Goal: Communication & Community: Answer question/provide support

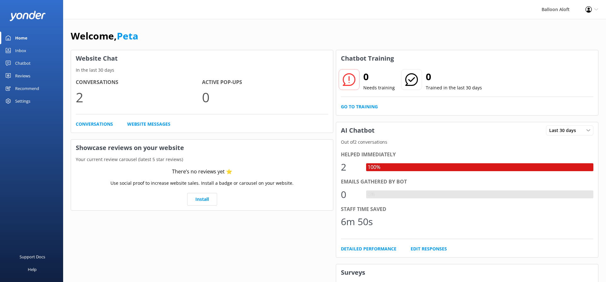
click at [28, 65] on div "Chatbot" at bounding box center [22, 63] width 15 height 13
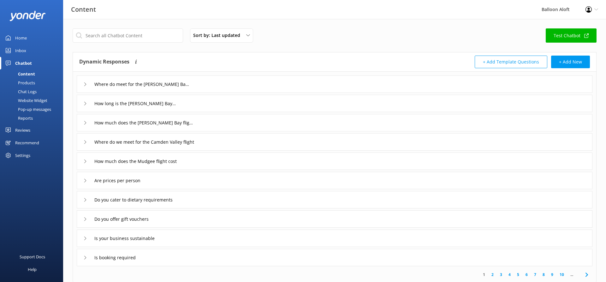
click at [86, 84] on icon at bounding box center [85, 84] width 4 height 4
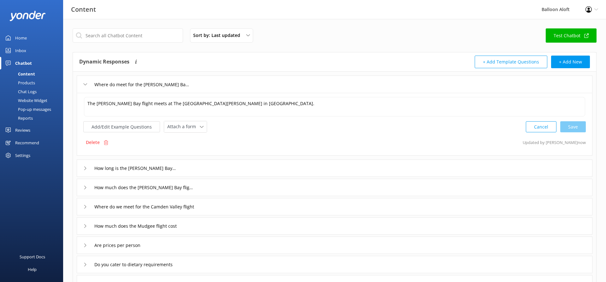
click at [86, 84] on icon at bounding box center [85, 84] width 4 height 4
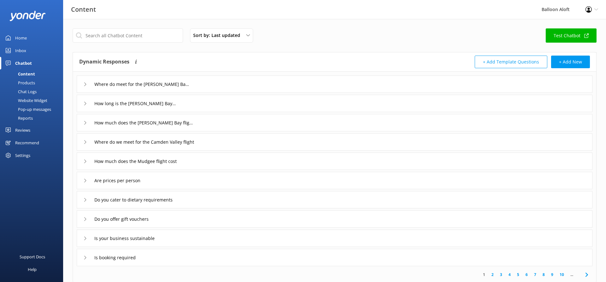
click at [543, 275] on link "8" at bounding box center [543, 274] width 9 height 6
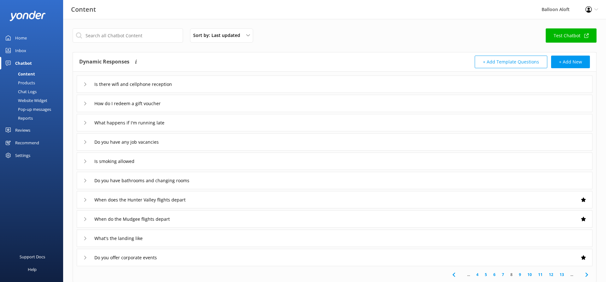
click at [85, 83] on use at bounding box center [85, 83] width 2 height 3
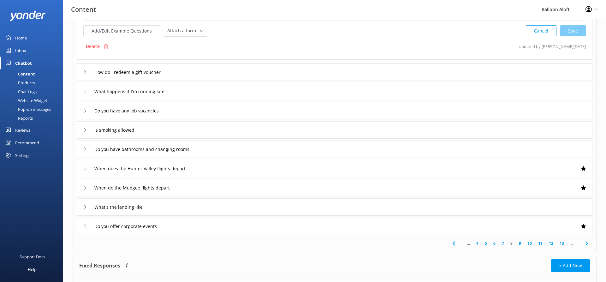
scroll to position [97, 0]
click at [84, 188] on icon at bounding box center [85, 187] width 4 height 4
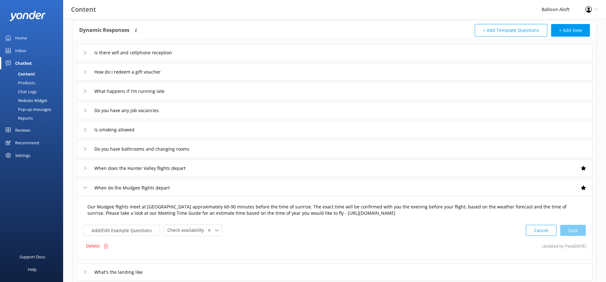
click at [175, 207] on textarea "Our Mudgee flights meet at [GEOGRAPHIC_DATA] approximately 60-90 minutes before…" at bounding box center [334, 210] width 501 height 20
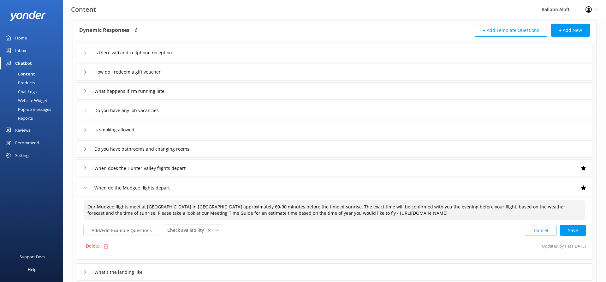
click at [184, 207] on textarea "Our Mudgee flights meet at [GEOGRAPHIC_DATA] in [GEOGRAPHIC_DATA] approximately…" at bounding box center [334, 210] width 501 height 20
click at [580, 230] on div "Cancel Save" at bounding box center [556, 230] width 60 height 12
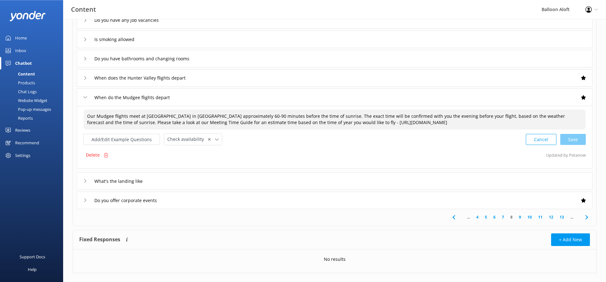
scroll to position [128, 0]
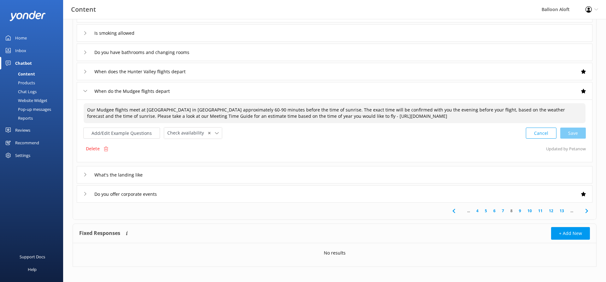
type textarea "Our Mudgee flights meet at [GEOGRAPHIC_DATA] in [GEOGRAPHIC_DATA] approximately…"
click at [520, 210] on link "9" at bounding box center [520, 211] width 9 height 6
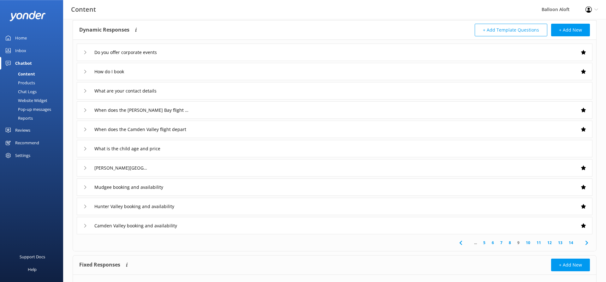
scroll to position [32, 0]
click at [92, 70] on input "How do I book" at bounding box center [112, 71] width 43 height 9
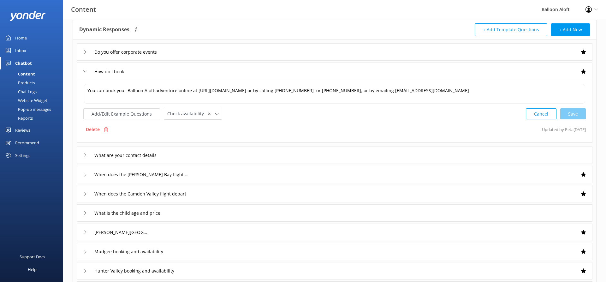
click at [89, 175] on div "When does the [PERSON_NAME] Bay flight depart" at bounding box center [133, 174] width 101 height 10
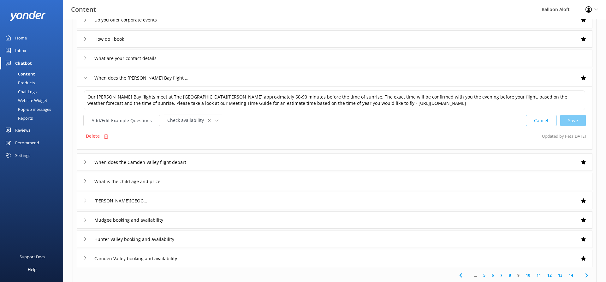
scroll to position [97, 0]
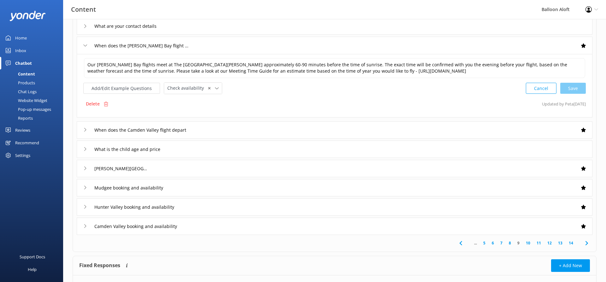
click at [163, 218] on div "Camden Valley booking and availability" at bounding box center [335, 225] width 516 height 17
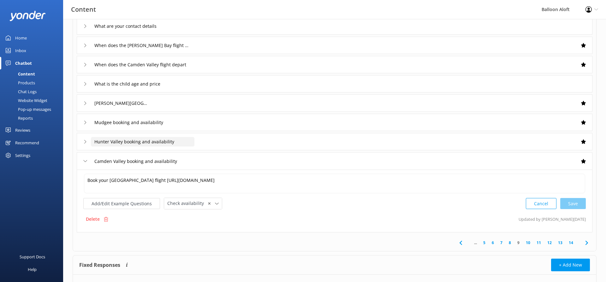
click at [104, 144] on input "Hunter Valley booking and availability" at bounding box center [143, 141] width 104 height 9
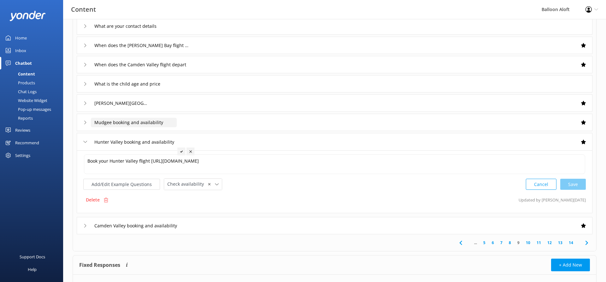
click at [108, 125] on input "Mudgee booking and availability" at bounding box center [134, 122] width 86 height 9
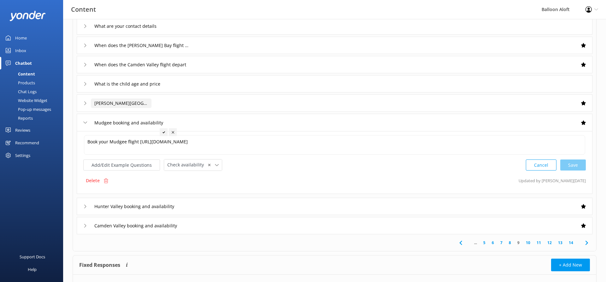
click at [115, 107] on input "[PERSON_NAME][GEOGRAPHIC_DATA] description" at bounding box center [121, 102] width 61 height 9
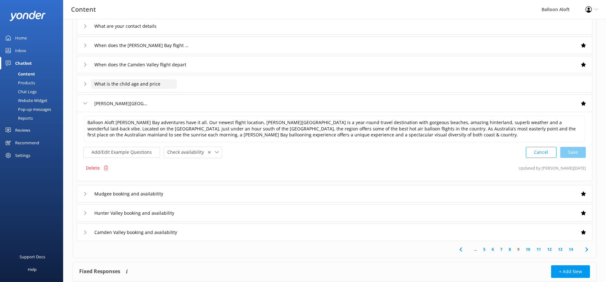
click at [166, 81] on input "What is the child age and price" at bounding box center [134, 83] width 86 height 9
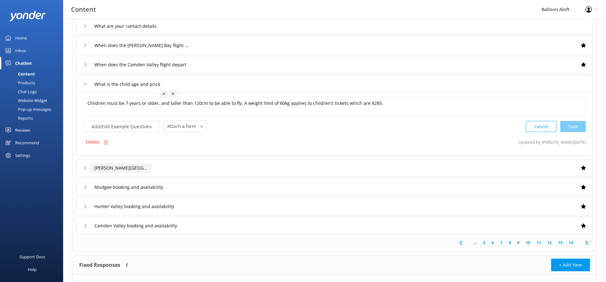
click at [137, 169] on input "[PERSON_NAME][GEOGRAPHIC_DATA] description" at bounding box center [121, 167] width 61 height 9
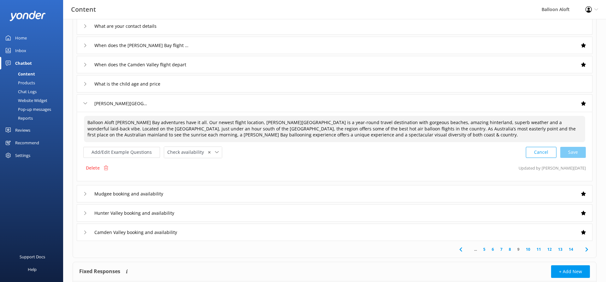
drag, startPoint x: 239, startPoint y: 123, endPoint x: 183, endPoint y: 120, distance: 55.6
click at [183, 120] on textarea "Balloon Aloft [PERSON_NAME] Bay adventures have it all. Our newest flight locat…" at bounding box center [334, 129] width 501 height 26
drag, startPoint x: 399, startPoint y: 124, endPoint x: 364, endPoint y: 124, distance: 35.3
click at [364, 124] on textarea "Balloon Aloft [PERSON_NAME] Bay adventures have it all. [PERSON_NAME][GEOGRAPHI…" at bounding box center [334, 129] width 501 height 26
click at [575, 151] on div "Cancel Save" at bounding box center [556, 152] width 60 height 12
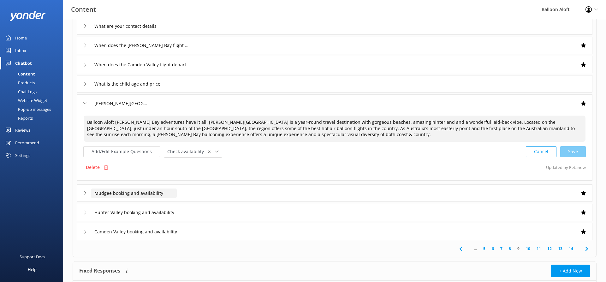
type textarea "Balloon Aloft [PERSON_NAME] Bay adventures have it all. [PERSON_NAME][GEOGRAPHI…"
click at [163, 193] on input "Mudgee booking and availability" at bounding box center [134, 192] width 86 height 9
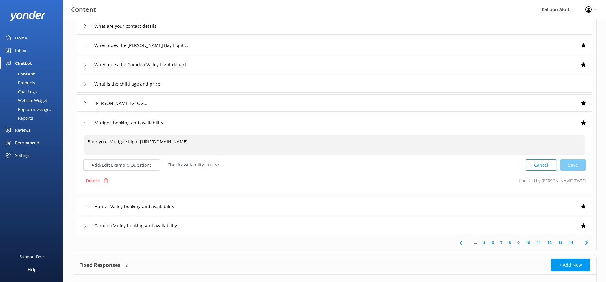
drag, startPoint x: 309, startPoint y: 154, endPoint x: 139, endPoint y: 141, distance: 170.6
click at [139, 141] on textarea "Book your Mudgee flight [URL][DOMAIN_NAME]" at bounding box center [334, 145] width 501 height 20
paste textarea "availability/balloon-aloft?location=6"
click at [91, 141] on textarea "Book your Mudgee flight [URL][DOMAIN_NAME]" at bounding box center [334, 145] width 501 height 20
click at [140, 141] on textarea "You can check availability for a Mudgee Balloon Flightt ook your Mudgee flight …" at bounding box center [334, 145] width 501 height 20
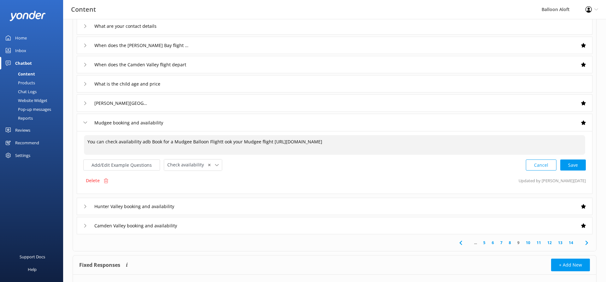
click at [152, 142] on textarea "You can check availability adb Book for a Mudgee Balloon Flightt ook your Mudge…" at bounding box center [334, 145] width 501 height 20
click at [145, 143] on textarea "You can check availability adb book for a Mudgee Balloon Flightt ook your Mudge…" at bounding box center [334, 145] width 501 height 20
drag, startPoint x: 237, startPoint y: 141, endPoint x: 216, endPoint y: 143, distance: 20.9
click at [216, 143] on textarea "You can check availability andbook for a Mudgee Balloon Flightt ook your Mudgee…" at bounding box center [334, 145] width 501 height 20
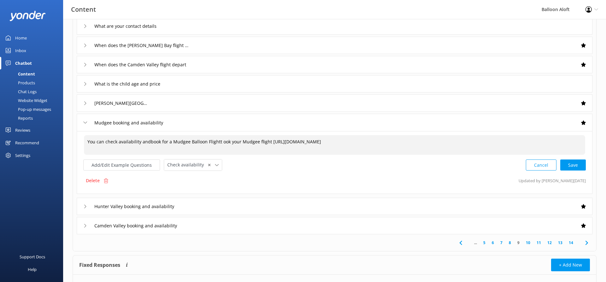
drag, startPoint x: 266, startPoint y: 143, endPoint x: 216, endPoint y: 142, distance: 50.2
click at [216, 142] on textarea "You can check availability andbook for a Mudgee Balloon Flightt ook your Mudgee…" at bounding box center [334, 145] width 501 height 20
click at [148, 143] on textarea "You can check availability andbook for a Mudgee Balloon Flight here [URL][DOMAI…" at bounding box center [334, 145] width 501 height 20
click at [164, 141] on textarea "You can check availability and book for a Mudgee Balloon Flight here [URL][DOMA…" at bounding box center [334, 145] width 501 height 20
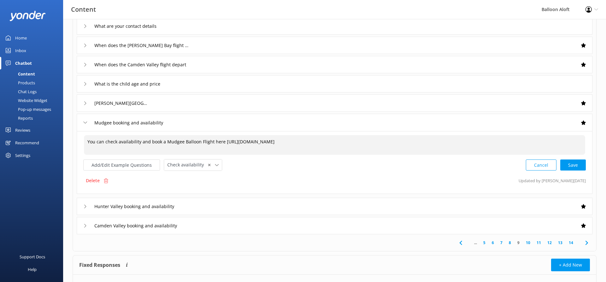
drag, startPoint x: 374, startPoint y: 141, endPoint x: 41, endPoint y: 153, distance: 332.5
click at [84, 153] on textarea "You can check availability and book a Mudgee Balloon Flight here [URL][DOMAIN_N…" at bounding box center [334, 145] width 501 height 20
click at [569, 165] on div "Cancel Loading.." at bounding box center [556, 164] width 60 height 12
type textarea "You can check availability and book a Mudgee Balloon Flight here [URL][DOMAIN_N…"
click at [488, 205] on div "Hunter Valley booking and availability" at bounding box center [335, 205] width 516 height 17
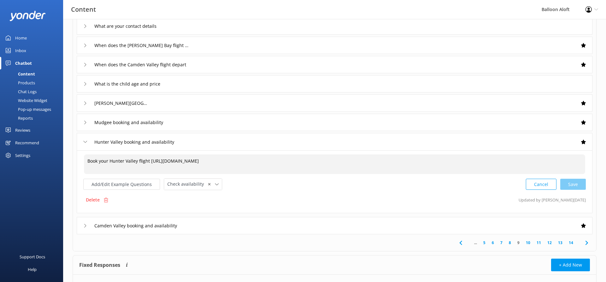
drag, startPoint x: 320, startPoint y: 168, endPoint x: 36, endPoint y: 154, distance: 284.3
click at [84, 154] on textarea "Book your Hunter Valley flight [URL][DOMAIN_NAME]" at bounding box center [334, 164] width 501 height 20
paste textarea "You can check availability and book a Mudgee Balloon Flight here [URL][DOMAIN_N…"
drag, startPoint x: 367, startPoint y: 161, endPoint x: 222, endPoint y: 160, distance: 144.8
click at [222, 160] on textarea "You can check availability and book a Mudgee Balloon Flight here [URL][DOMAIN_N…" at bounding box center [334, 164] width 501 height 20
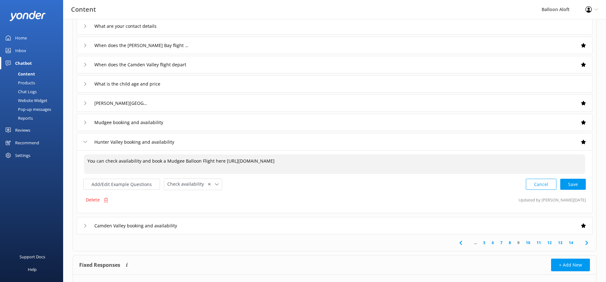
paste textarea "1"
click at [580, 182] on div "Cancel Loading.." at bounding box center [556, 184] width 60 height 12
click at [172, 160] on textarea "You can check availability and book a Mudgee Balloon Flight here [URL][DOMAIN_N…" at bounding box center [335, 164] width 502 height 20
click at [171, 160] on textarea "You can check availability and book a Hunetr Valley Balloon Flight here [URL][D…" at bounding box center [335, 164] width 502 height 20
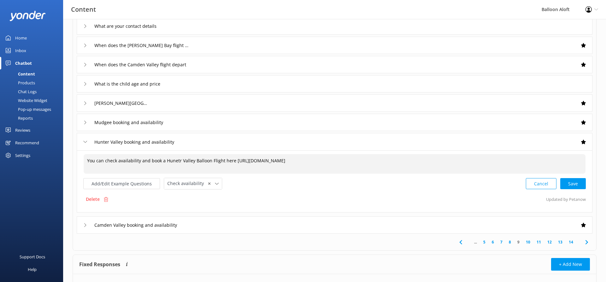
click at [171, 160] on textarea "You can check availability and book a Hunetr Valley Balloon Flight here [URL][D…" at bounding box center [335, 164] width 502 height 20
type textarea "You can check availability and book a Hunter Valley Balloon Flight here [URL][D…"
click at [576, 182] on div "Cancel Save" at bounding box center [556, 184] width 60 height 12
click at [346, 225] on div "Camden Valley booking and availability" at bounding box center [335, 224] width 516 height 17
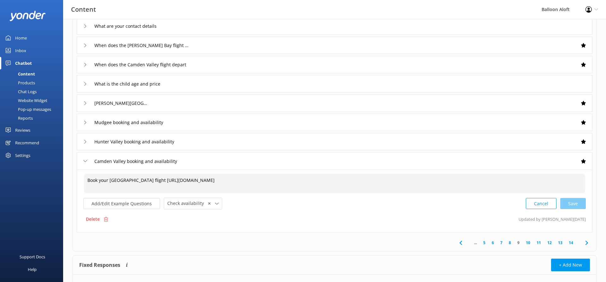
drag, startPoint x: 316, startPoint y: 192, endPoint x: 153, endPoint y: 177, distance: 163.8
click at [153, 177] on textarea "Book your [GEOGRAPHIC_DATA] flight [URL][DOMAIN_NAME]" at bounding box center [334, 184] width 501 height 20
paste textarea "availability/balloon-aloft?location=5"
type textarea "Book your Camden Valley flight [URL][DOMAIN_NAME]"
click at [183, 163] on input "Camden Valley booking and availability" at bounding box center [143, 160] width 104 height 9
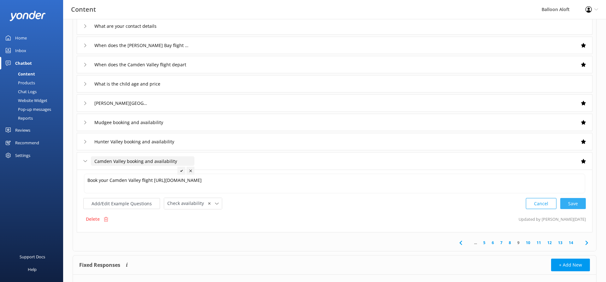
click at [582, 203] on div "Cancel Save" at bounding box center [556, 204] width 60 height 12
click at [445, 158] on div "Camden Valley booking and availability" at bounding box center [335, 160] width 516 height 17
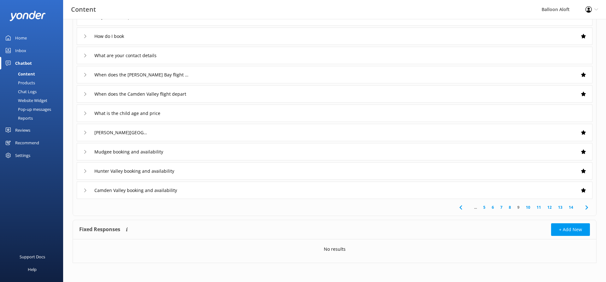
click at [208, 169] on div "Hunter Valley booking and availability" at bounding box center [335, 170] width 516 height 17
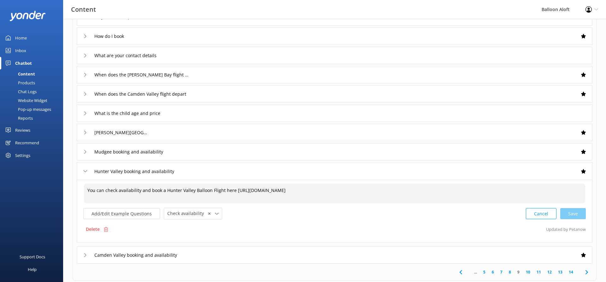
drag, startPoint x: 192, startPoint y: 189, endPoint x: 70, endPoint y: 185, distance: 122.2
click at [84, 185] on textarea "You can check availability and book a Hunter Valley Balloon Flight here [URL][D…" at bounding box center [334, 194] width 501 height 20
click at [195, 256] on div "Camden Valley booking and availability" at bounding box center [335, 254] width 516 height 17
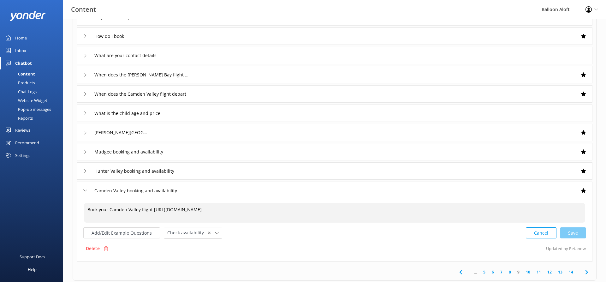
drag, startPoint x: 151, startPoint y: 209, endPoint x: 83, endPoint y: 209, distance: 68.2
click at [84, 209] on textarea "Book your Camden Valley flight [URL][DOMAIN_NAME]" at bounding box center [334, 213] width 501 height 20
paste textarea "You can check availability and book a [GEOGRAPHIC_DATA]"
drag, startPoint x: 192, startPoint y: 212, endPoint x: 164, endPoint y: 211, distance: 27.8
click at [164, 211] on textarea "You can check availability and book a [GEOGRAPHIC_DATA] [URL][DOMAIN_NAME]" at bounding box center [334, 213] width 501 height 20
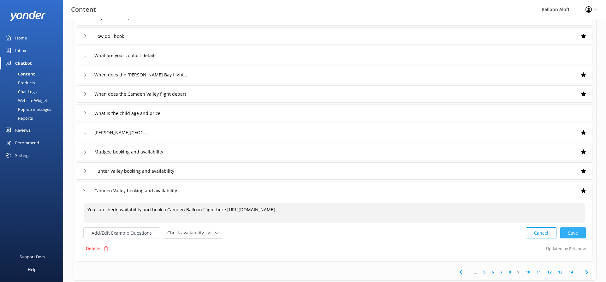
click at [579, 231] on div "Cancel Save" at bounding box center [556, 233] width 60 height 12
type textarea "You can check availability and book a Camden Balloon Flight here [URL][DOMAIN_N…"
click at [218, 175] on div "Hunter Valley booking and availability" at bounding box center [335, 170] width 516 height 17
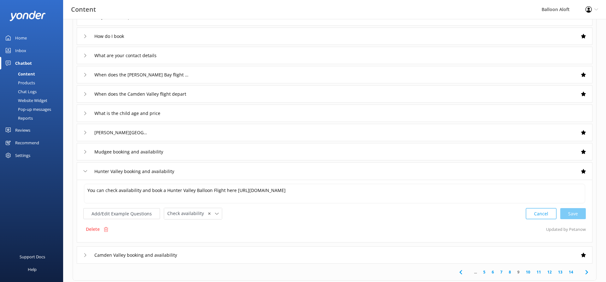
click at [216, 155] on div "Mudgee booking and availability" at bounding box center [335, 151] width 516 height 17
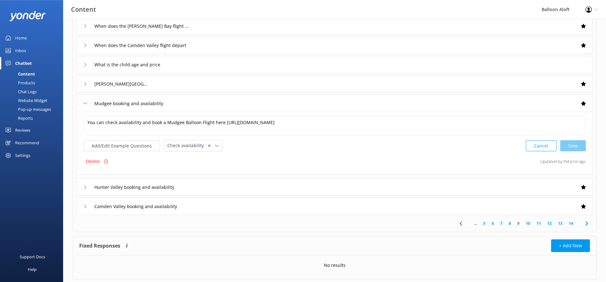
scroll to position [132, 0]
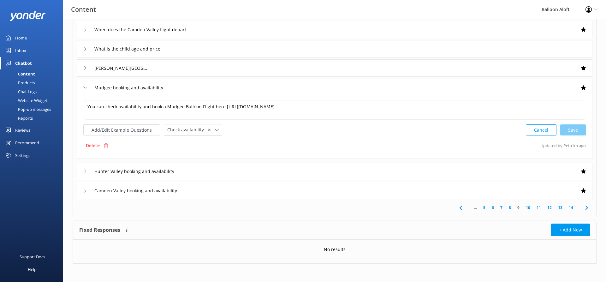
click at [530, 208] on link "10" at bounding box center [528, 207] width 11 height 6
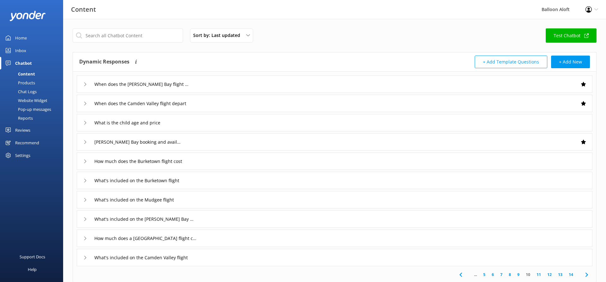
click at [511, 275] on link "8" at bounding box center [510, 274] width 9 height 6
click at [85, 83] on icon at bounding box center [85, 84] width 4 height 4
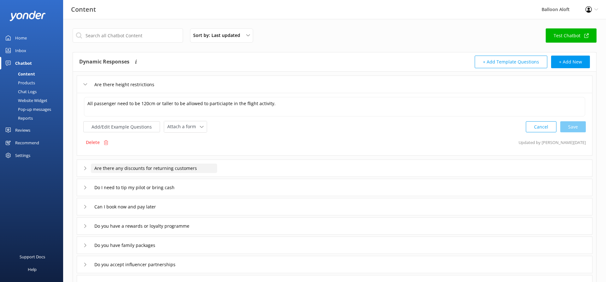
click at [97, 167] on input "Are there any discounts for returning customers" at bounding box center [154, 167] width 126 height 9
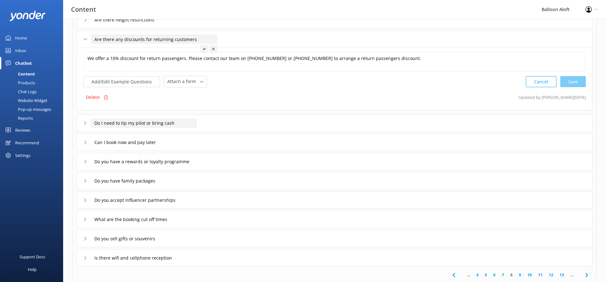
scroll to position [97, 0]
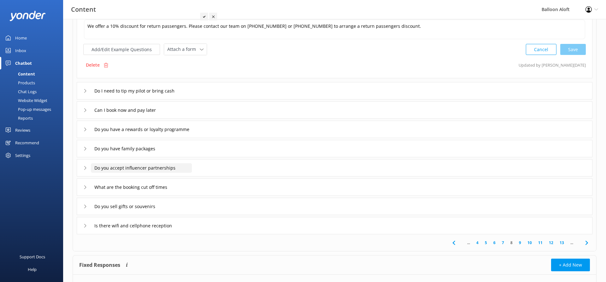
click at [93, 167] on input "Do you accept influencer partnerships" at bounding box center [141, 167] width 101 height 9
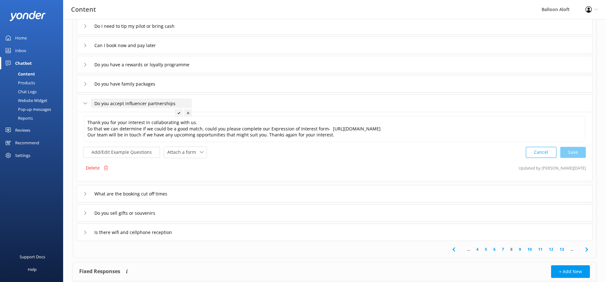
scroll to position [96, 0]
click at [521, 249] on link "9" at bounding box center [520, 249] width 9 height 6
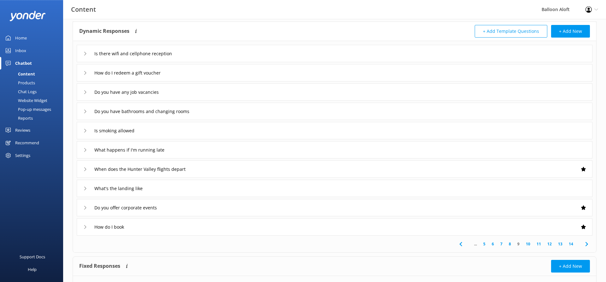
scroll to position [32, 0]
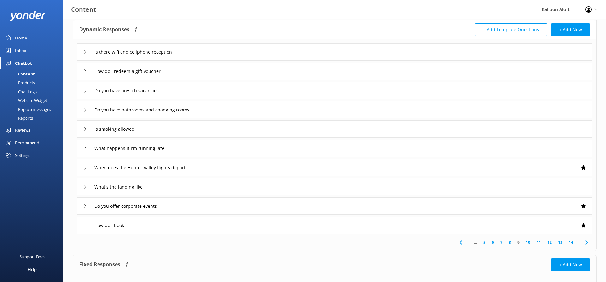
click at [527, 243] on link "10" at bounding box center [528, 242] width 11 height 6
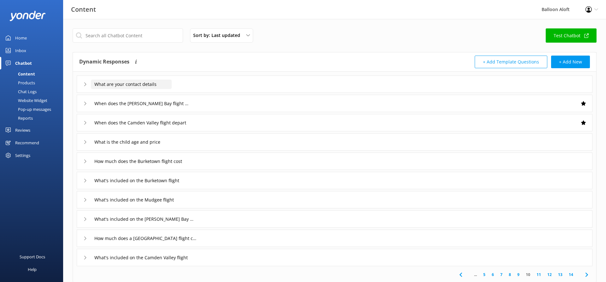
click at [91, 85] on input "What are your contact details" at bounding box center [131, 84] width 81 height 9
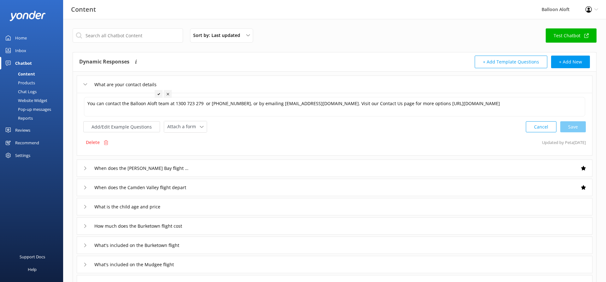
click at [85, 168] on icon at bounding box center [85, 168] width 4 height 4
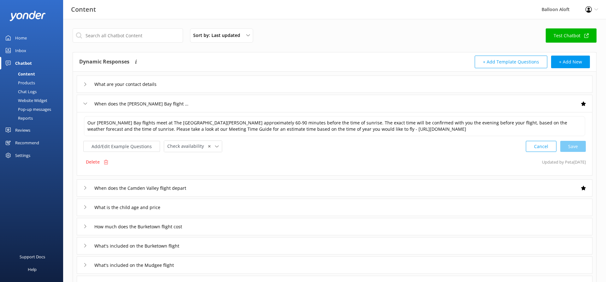
click at [88, 186] on div "When does the Camden Valley flight depart" at bounding box center [138, 188] width 111 height 10
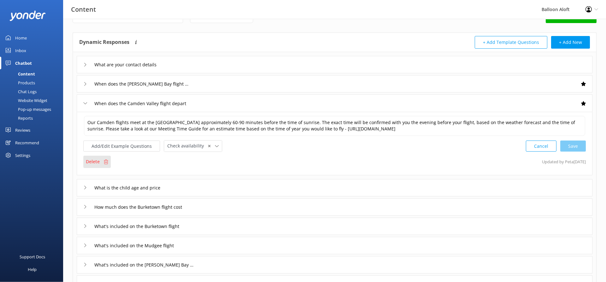
scroll to position [32, 0]
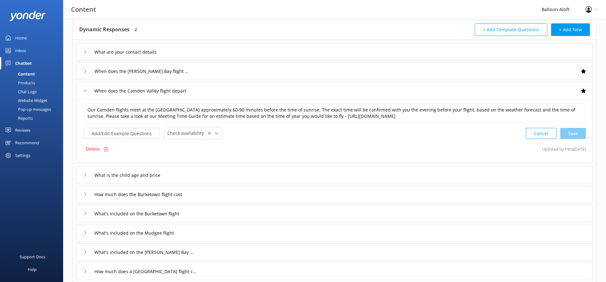
click at [86, 193] on icon at bounding box center [85, 194] width 4 height 4
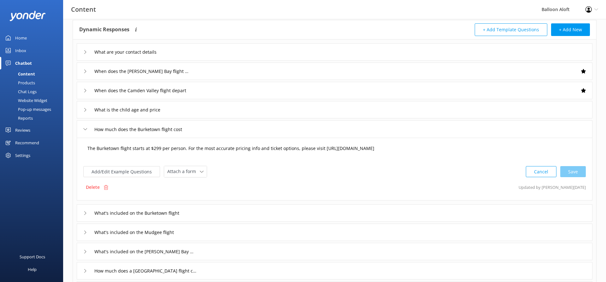
click at [183, 149] on textarea "The Burketown flight starts at $299 per person. For the most accurate pricing i…" at bounding box center [334, 152] width 501 height 20
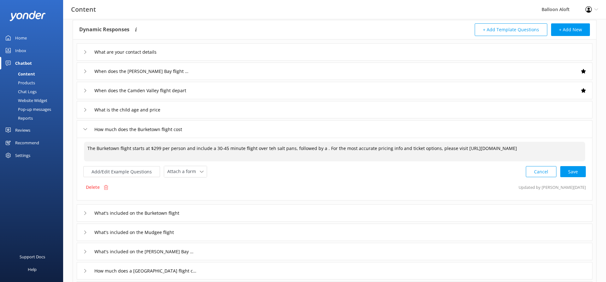
click at [265, 146] on textarea "The Burketown flight starts at $299 per person and include a 30-45 minute fligh…" at bounding box center [334, 152] width 501 height 20
click at [320, 146] on textarea "The Burketown flight starts at $299 per person and include a 30-45 minute fligh…" at bounding box center [334, 152] width 501 height 20
drag, startPoint x: 433, startPoint y: 149, endPoint x: 332, endPoint y: 150, distance: 100.3
click at [332, 150] on textarea "The Burketown flight starts at $299 per person and include a 30-45 minute fligh…" at bounding box center [334, 152] width 501 height 20
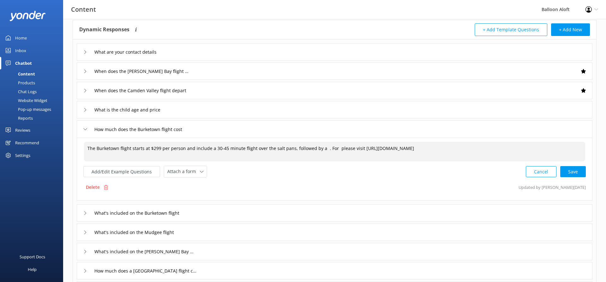
click at [91, 149] on textarea "The Burketown flight starts at $299 per person and include a 30-45 minute fligh…" at bounding box center [334, 152] width 501 height 20
click at [130, 149] on textarea "Our Burketown flight starts at $299 per person and include a 30-45 minute fligh…" at bounding box center [334, 152] width 501 height 20
click at [226, 151] on textarea "Our Burketown flight package starts at $299 per person and include a 30-45 minu…" at bounding box center [334, 152] width 501 height 20
click at [339, 150] on textarea "Our Burketown flight package starts at $299 per person and includes a 30-45 min…" at bounding box center [334, 152] width 501 height 20
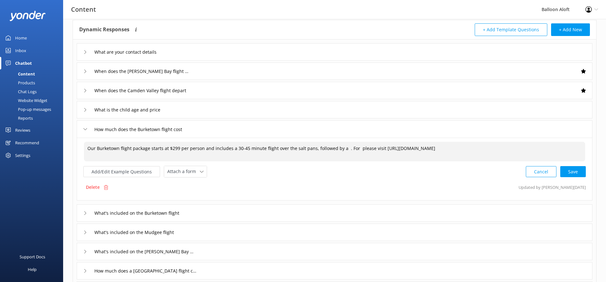
click at [352, 149] on textarea "Our Burketown flight package starts at $299 per person and includes a 30-45 min…" at bounding box center [334, 152] width 501 height 20
drag, startPoint x: 515, startPoint y: 147, endPoint x: 416, endPoint y: 151, distance: 99.5
click at [416, 151] on textarea "Our Burketown flight package starts at $299 per person and includes a 30-45 min…" at bounding box center [334, 152] width 501 height 20
paste textarea "flexi-ticket/"
click at [340, 148] on textarea "Our Burketown flight package starts at $299 per person and includes a 30-45 min…" at bounding box center [334, 152] width 501 height 20
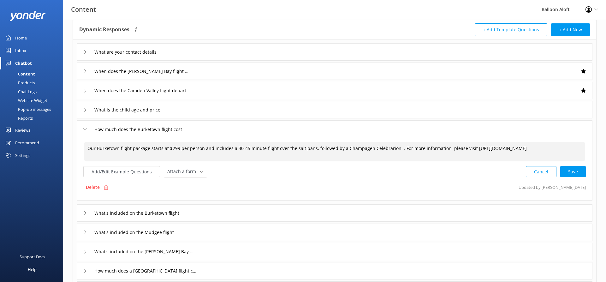
click at [272, 148] on textarea "Our Burketown flight package starts at $299 per person and includes a 30-45 min…" at bounding box center [334, 152] width 501 height 20
click at [391, 145] on textarea "Our Burketown flight package starts at $299 per person and includes a 30-45 min…" at bounding box center [334, 152] width 501 height 20
click at [394, 146] on textarea "Our Burketown flight package starts at $299 per person and includes a 30-45 min…" at bounding box center [334, 152] width 501 height 20
paste textarea "over the salt pans, followed by a Champagne Celebration"
click at [576, 172] on div "Cancel Save" at bounding box center [556, 172] width 60 height 12
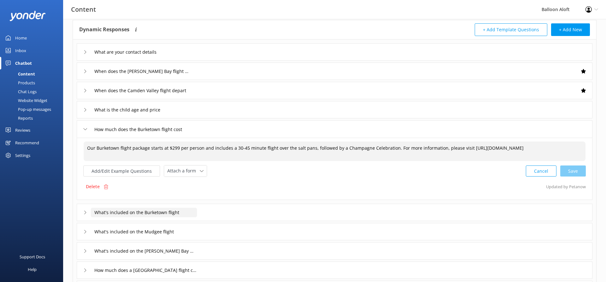
type textarea "Our Burketown flight package starts at $299 per person and includes a 30-45 min…"
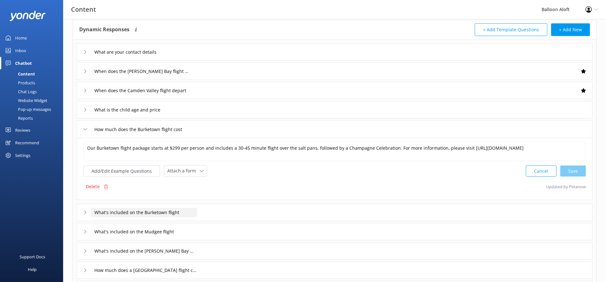
click at [107, 211] on input "What's included on the Burketown flight" at bounding box center [144, 212] width 106 height 9
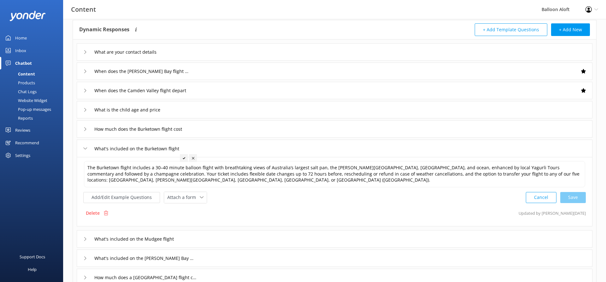
click at [204, 127] on div "How much does the Burketown flight cost" at bounding box center [335, 128] width 516 height 17
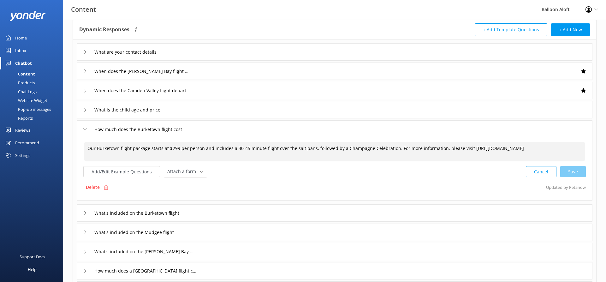
drag, startPoint x: 245, startPoint y: 149, endPoint x: 241, endPoint y: 151, distance: 4.1
click at [241, 151] on textarea "Our Burketown flight package starts at $299 per person and includes a 30-45 min…" at bounding box center [334, 152] width 501 height 20
type textarea "Our Burketown flight package starts at $299 per person and includes a 30-40 min…"
click at [579, 171] on div "Cancel Loading.." at bounding box center [556, 171] width 60 height 12
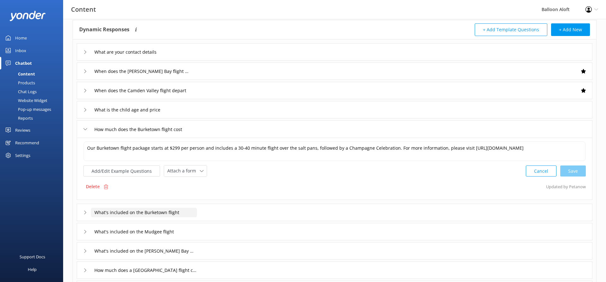
click at [190, 211] on input "What's included on the Burketown flight" at bounding box center [144, 212] width 106 height 9
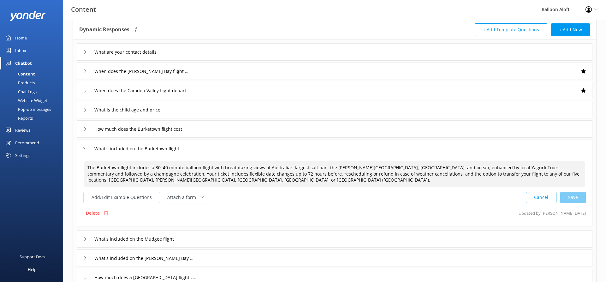
drag, startPoint x: 359, startPoint y: 176, endPoint x: 360, endPoint y: 190, distance: 14.6
click at [360, 187] on textarea "The Burketown flight includes a 30–40 minute balloon flight with breathtaking v…" at bounding box center [334, 174] width 501 height 26
click at [364, 174] on textarea "The Burketown flight includes a 30–40 minute balloon flight with breathtaking v…" at bounding box center [334, 174] width 501 height 26
drag, startPoint x: 358, startPoint y: 175, endPoint x: 364, endPoint y: 183, distance: 9.7
click at [364, 183] on textarea "The Burketown flight includes a 30–40 minute balloon flight with breathtaking v…" at bounding box center [334, 174] width 501 height 26
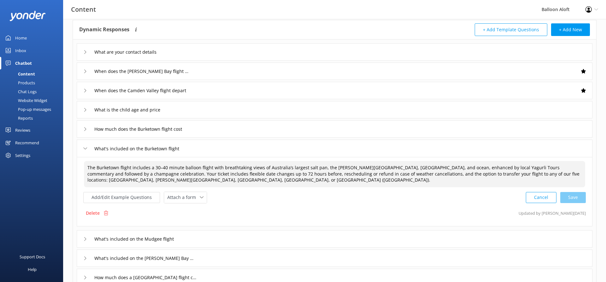
click at [365, 177] on textarea "The Burketown flight includes a 30–40 minute balloon flight with breathtaking v…" at bounding box center [334, 174] width 501 height 26
drag, startPoint x: 359, startPoint y: 175, endPoint x: 364, endPoint y: 181, distance: 7.8
click at [364, 181] on textarea "The Burketown flight includes a 30–40 minute balloon flight with breathtaking v…" at bounding box center [334, 174] width 501 height 26
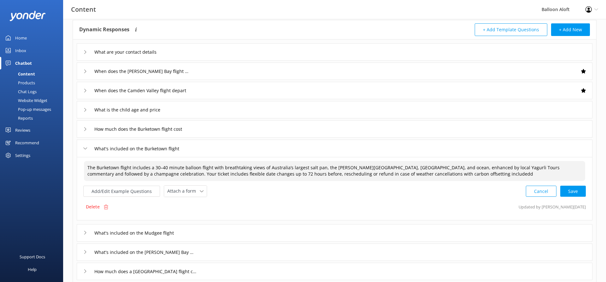
click at [242, 175] on textarea "The Burketown flight includes a 30–40 minute balloon flight with breathtaking v…" at bounding box center [334, 171] width 501 height 20
click at [248, 175] on textarea "The Burketown flight includes a 30–40 minute balloon flight with breathtaking v…" at bounding box center [334, 171] width 501 height 20
click at [264, 175] on textarea "The Burketown flight includes a 30–40 minute balloon flight with breathtaking v…" at bounding box center [334, 171] width 501 height 20
click at [452, 172] on textarea "The Burketown flight includes a 30–40 minute balloon flight with breathtaking v…" at bounding box center [334, 171] width 501 height 20
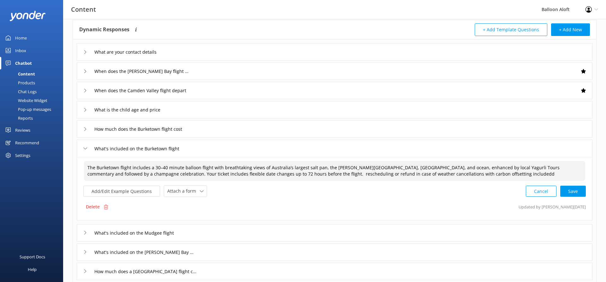
click at [154, 174] on textarea "The Burketown flight includes a 30–40 minute balloon flight with breathtaking v…" at bounding box center [334, 171] width 501 height 20
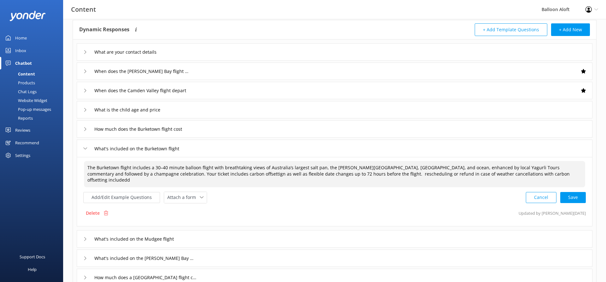
drag, startPoint x: 510, startPoint y: 173, endPoint x: 369, endPoint y: 175, distance: 141.1
click at [369, 174] on textarea "The Burketown flight includes a 30–40 minute balloon flight with breathtaking v…" at bounding box center [334, 174] width 501 height 26
click at [323, 173] on textarea "The Burketown flight includes a 30–40 minute balloon flight with breathtaking v…" at bounding box center [334, 174] width 501 height 26
drag, startPoint x: 511, startPoint y: 172, endPoint x: 324, endPoint y: 177, distance: 186.9
click at [324, 177] on textarea "The Burketown flight includes a 30–40 minute balloon flight with breathtaking v…" at bounding box center [334, 174] width 501 height 26
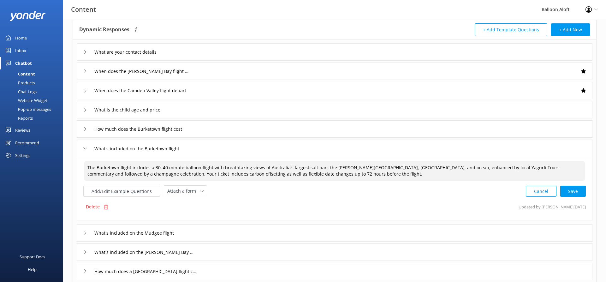
click at [119, 171] on textarea "The Burketown flight includes a 30–40 minute balloon flight with breathtaking v…" at bounding box center [334, 171] width 501 height 20
click at [119, 168] on textarea "The Burketown flight includes a 30–40 minute balloon flight with breathtaking v…" at bounding box center [334, 171] width 501 height 20
click at [577, 190] on div "Cancel Loading.." at bounding box center [556, 191] width 60 height 12
type textarea "The Burketown winter flight includes a 30–40 minute balloon flight with breatht…"
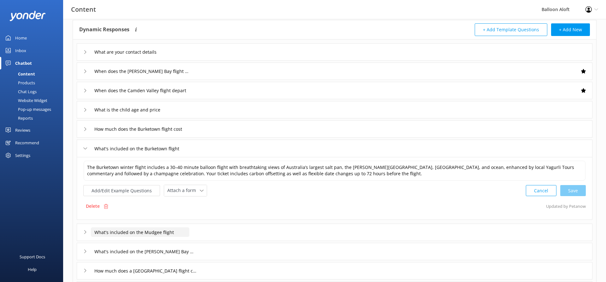
click at [186, 233] on input "What's included on the Mudgee flight" at bounding box center [140, 231] width 98 height 9
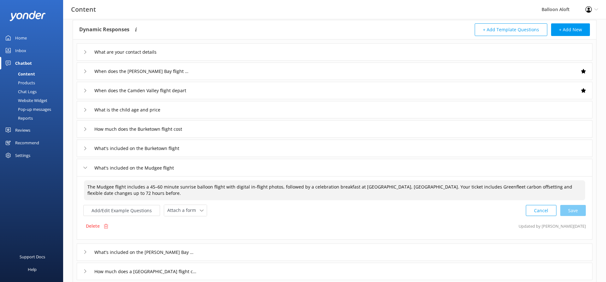
drag, startPoint x: 277, startPoint y: 187, endPoint x: 222, endPoint y: 189, distance: 55.3
click at [222, 189] on textarea "The Mudgee flight includes a 45–60 minute sunrise balloon flight with digital i…" at bounding box center [334, 190] width 501 height 20
click at [409, 187] on textarea "The Mudgee flight includes a 45–60 minute sunrise balloon flight followed by a …" at bounding box center [334, 190] width 501 height 20
paste textarea "with digital in-flight photos,"
click at [418, 186] on textarea "The Mudgee flight includes a 45–60 minute sunrise balloon flight followed by a …" at bounding box center [334, 190] width 501 height 20
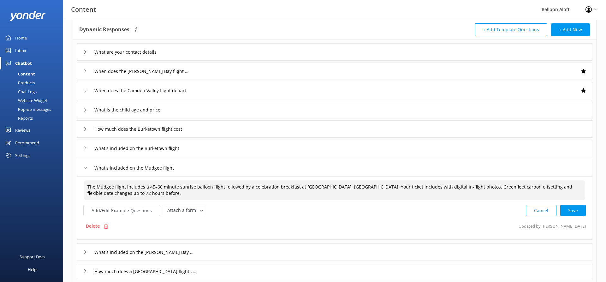
click at [418, 186] on textarea "The Mudgee flight includes a 45–60 minute sunrise balloon flight followed by a …" at bounding box center [334, 190] width 501 height 20
click at [392, 210] on div "Add/Edit Example Questions Attach a form Leave contact details Check availabili…" at bounding box center [334, 210] width 502 height 12
click at [576, 210] on div "Cancel Save" at bounding box center [556, 210] width 60 height 12
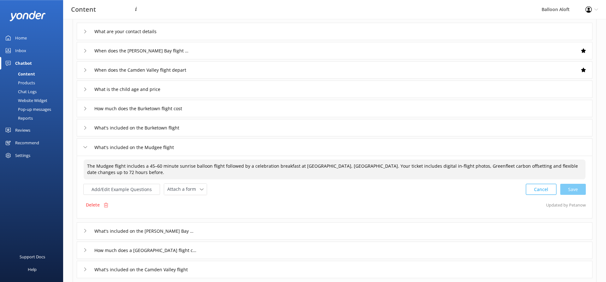
scroll to position [64, 0]
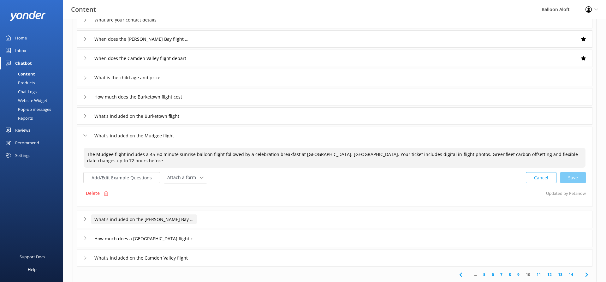
type textarea "The Mudgee flight includes a 45–60 minute sunrise balloon flight followed by a …"
click at [106, 219] on input "What's included on the [PERSON_NAME] Bay flight" at bounding box center [144, 218] width 106 height 9
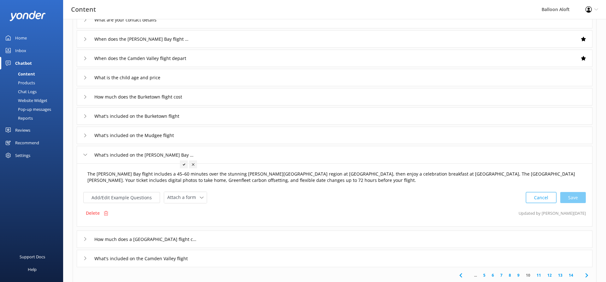
click at [284, 175] on textarea "The [PERSON_NAME] Bay flight includes a 45–60 minutes over the stunning [PERSON…" at bounding box center [334, 177] width 501 height 20
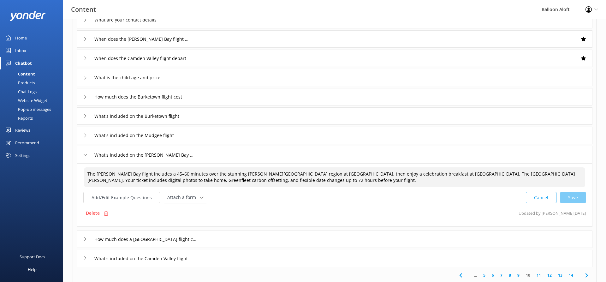
click at [284, 175] on textarea "The [PERSON_NAME] Bay flight includes a 45–60 minutes over the stunning [PERSON…" at bounding box center [334, 177] width 501 height 20
click at [300, 182] on textarea "The [PERSON_NAME] Bay flight includes a 45–60 minutes over the stunning [PERSON…" at bounding box center [334, 177] width 501 height 20
click at [563, 173] on textarea "The [PERSON_NAME] Bay flight includes a 45–60 minutes over the stunning [PERSON…" at bounding box center [334, 177] width 501 height 20
click at [293, 183] on textarea "The [PERSON_NAME] Bay flight includes a 45–60 minutes over the stunning [PERSON…" at bounding box center [334, 177] width 501 height 20
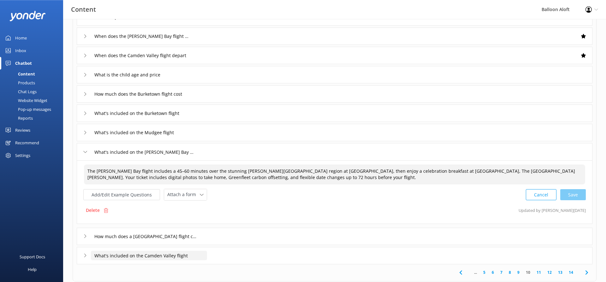
scroll to position [97, 0]
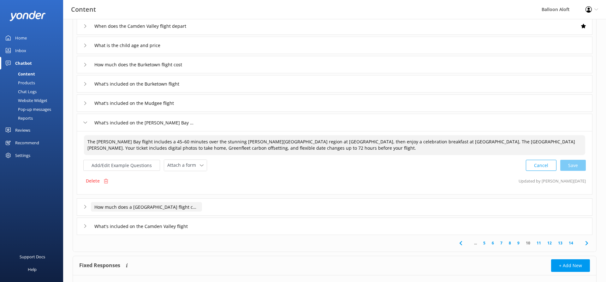
click at [146, 207] on input "How much does a [GEOGRAPHIC_DATA] flight cost" at bounding box center [146, 206] width 111 height 9
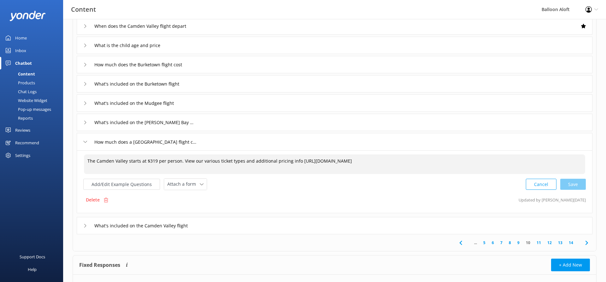
drag, startPoint x: 155, startPoint y: 161, endPoint x: 149, endPoint y: 163, distance: 7.1
click at [149, 163] on textarea "The Camden Valley starts at $319 per person. View our various ticket types and …" at bounding box center [334, 164] width 501 height 20
click at [93, 161] on textarea "The Camden Valley starts at $299 per person. View our various ticket types and …" at bounding box center [334, 164] width 501 height 20
click at [126, 162] on textarea "Our Camden Valley starts at $299 per person. View our various ticket types and …" at bounding box center [334, 164] width 501 height 20
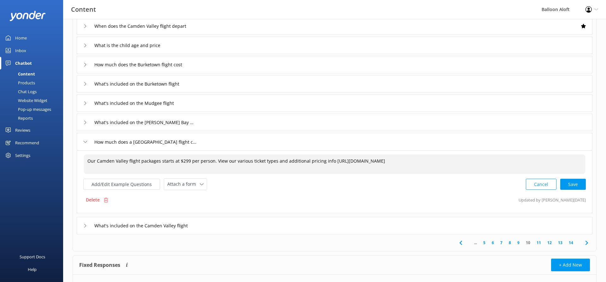
click at [171, 161] on textarea "Our Camden Valley flight packages starts at $299 per person. View our various t…" at bounding box center [334, 164] width 501 height 20
drag, startPoint x: 325, startPoint y: 161, endPoint x: 272, endPoint y: 160, distance: 52.7
click at [272, 160] on textarea "Our Camden Valley flight packages start at $299 per person. View our various ti…" at bounding box center [334, 164] width 501 height 20
drag, startPoint x: 293, startPoint y: 162, endPoint x: 212, endPoint y: 161, distance: 80.8
click at [212, 161] on textarea "Our Camden Valley flight packages start at $299 per person. View our various ti…" at bounding box center [334, 164] width 501 height 20
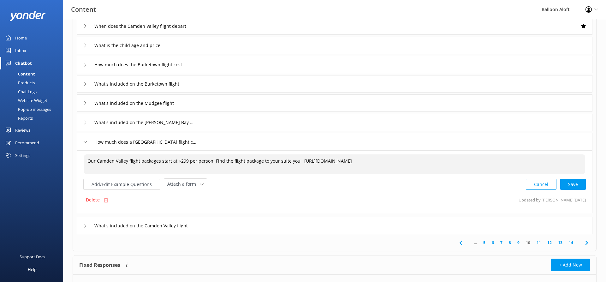
click at [225, 162] on textarea "Our Camden Valley flight packages start at $299 per person. Find the flight pac…" at bounding box center [334, 164] width 501 height 20
click at [280, 163] on textarea "Our Camden Valley flight packages start at $299 per person. Find a flight packa…" at bounding box center [334, 164] width 501 height 20
click at [287, 161] on textarea "Our Camden Valley flight packages start at $299 per person. Find a flight packa…" at bounding box center [334, 164] width 501 height 20
drag, startPoint x: 271, startPoint y: 162, endPoint x: 255, endPoint y: 163, distance: 15.8
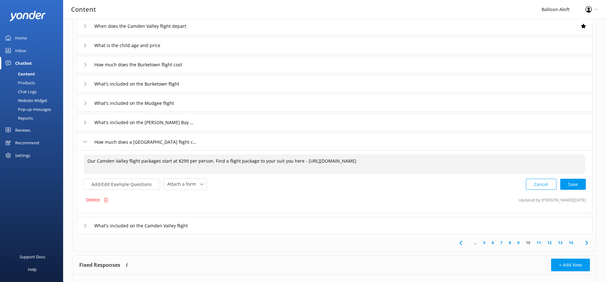
click at [255, 163] on textarea "Our Camden Valley flight packages start at $299 per person. Find a flight packa…" at bounding box center [334, 164] width 501 height 20
click at [281, 163] on textarea "Our Camden Valley flight packages start at $299 per person. Find a flight packa…" at bounding box center [334, 164] width 501 height 20
type textarea "Our Camden Valley flight packages start at $299 per person. Find a flight packa…"
click at [573, 181] on div "Cancel Save" at bounding box center [556, 184] width 60 height 12
click at [176, 225] on input "What's included on the Camden Valley flight" at bounding box center [149, 224] width 116 height 9
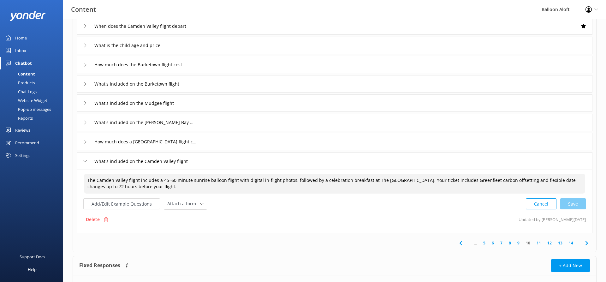
drag, startPoint x: 291, startPoint y: 180, endPoint x: 235, endPoint y: 182, distance: 55.9
click at [235, 182] on textarea "The Camden Valley flight includes a 45–60 minute sunrise balloon flight with di…" at bounding box center [334, 184] width 501 height 20
click at [403, 181] on textarea "The [GEOGRAPHIC_DATA] flight includes a 45–60 minute sunrise balloon flight fol…" at bounding box center [334, 184] width 501 height 20
paste textarea "with digital in-flight photos,"
click at [405, 182] on textarea "The [GEOGRAPHIC_DATA] flight includes a 45–60 minute sunrise balloon flight fol…" at bounding box center [334, 184] width 501 height 20
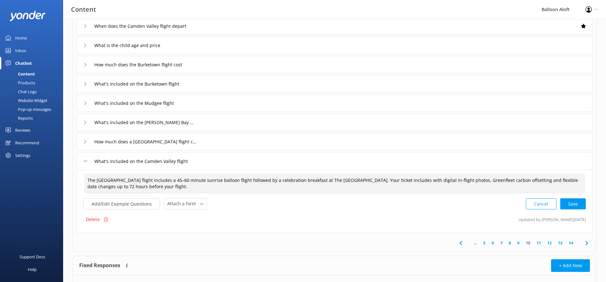
click at [405, 182] on textarea "The [GEOGRAPHIC_DATA] flight includes a 45–60 minute sunrise balloon flight fol…" at bounding box center [334, 184] width 501 height 20
click at [371, 193] on textarea "The [GEOGRAPHIC_DATA] flight includes a 45–60 minute sunrise balloon flight fol…" at bounding box center [334, 184] width 501 height 20
click at [574, 202] on div "Cancel Save" at bounding box center [556, 204] width 60 height 12
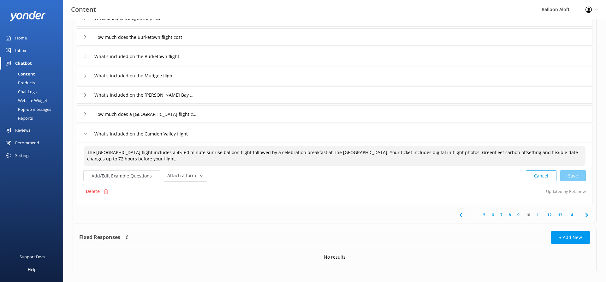
scroll to position [132, 0]
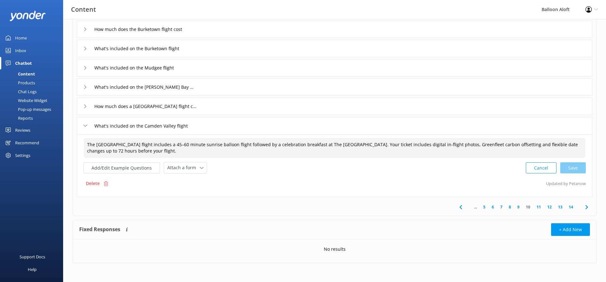
type textarea "The [GEOGRAPHIC_DATA] flight includes a 45–60 minute sunrise balloon flight fol…"
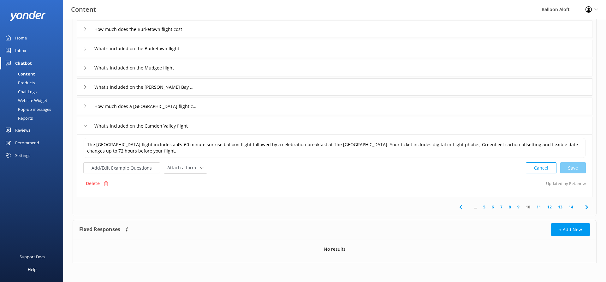
click at [539, 206] on link "11" at bounding box center [538, 207] width 11 height 6
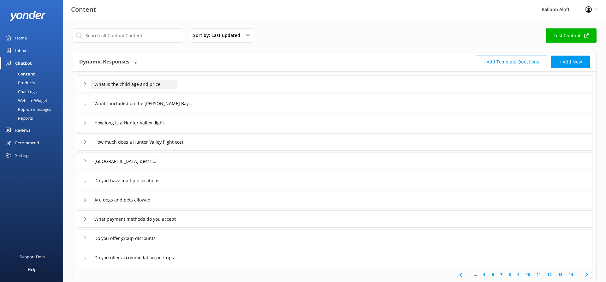
click at [112, 83] on input "What is the child age and price" at bounding box center [134, 84] width 86 height 9
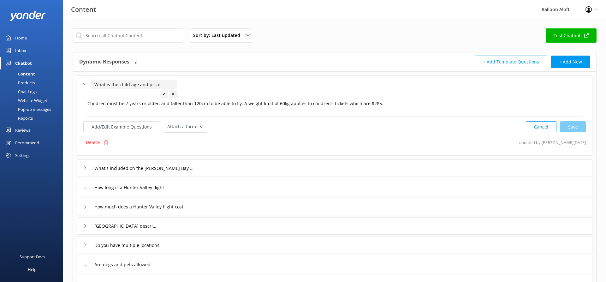
click at [111, 83] on input "What is the child age and price" at bounding box center [134, 84] width 86 height 9
click at [87, 169] on icon at bounding box center [85, 168] width 4 height 4
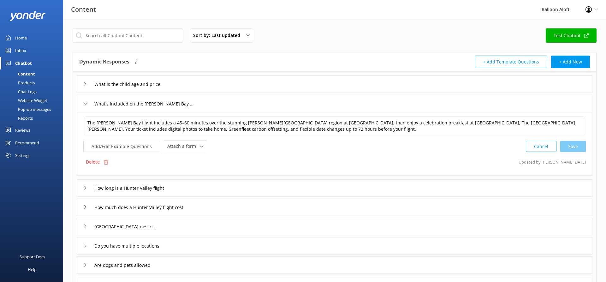
click at [90, 187] on div "How long is a Hunter Valley flight" at bounding box center [129, 188] width 93 height 10
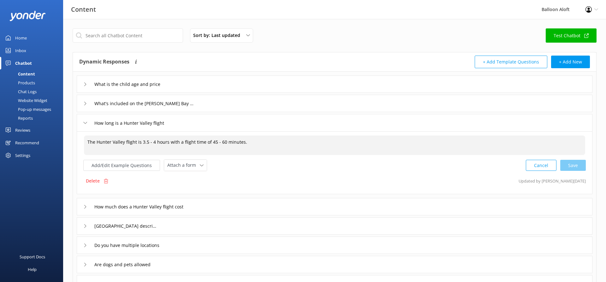
drag, startPoint x: 254, startPoint y: 142, endPoint x: 126, endPoint y: 144, distance: 128.5
click at [126, 144] on textarea "The Hunter Valley flight is 3.5 - 4 hours with a flight time of 45 - 60 minutes." at bounding box center [334, 145] width 501 height 20
click at [96, 140] on textarea "The Hunter Valley flight is 3.5 - 4 hours with a flight time of 45 - 60 minutes." at bounding box center [334, 145] width 501 height 20
click at [148, 144] on textarea "The entire Hunter Valley flight is 3.5 - 4 hours with a flight time of 45 - 60 …" at bounding box center [334, 145] width 501 height 20
click at [297, 142] on textarea "The entire Hunter Valley flight experience including the flight and Celebration…" at bounding box center [334, 145] width 501 height 20
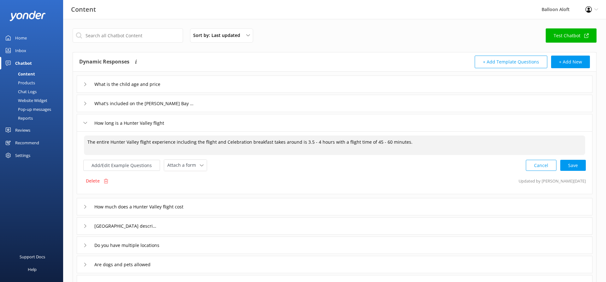
click at [296, 142] on textarea "The entire Hunter Valley flight experience including the flight and Celebration…" at bounding box center [334, 145] width 501 height 20
click at [334, 143] on textarea "The entire Hunter Valley flight experience including the flight and Celebration…" at bounding box center [334, 145] width 501 height 20
click at [375, 143] on textarea "The entire Hunter Valley flight experience including the flight and Celebration…" at bounding box center [334, 145] width 501 height 20
click at [385, 142] on textarea "The entire Hunter Valley flight experience including the flight and Celebration…" at bounding box center [334, 145] width 501 height 20
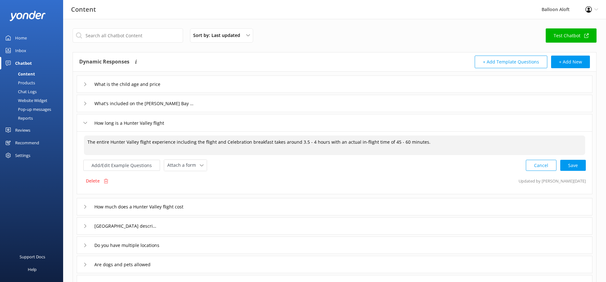
paste textarea ", including the flight and Celebration breakfast,"
click at [226, 141] on textarea "The entire Hunter Valley flight experience, including the flight and Celebratio…" at bounding box center [334, 145] width 501 height 20
click at [324, 142] on textarea "The entire Hunter Valley flight experience, including the flight and Celebratio…" at bounding box center [334, 145] width 501 height 20
type textarea "The entire Hunter Valley flight experience, including the flight and Celebratio…"
click at [579, 163] on div "Cancel Save" at bounding box center [556, 165] width 60 height 12
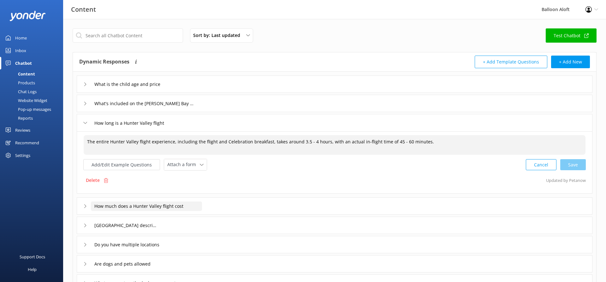
click at [191, 205] on input "How much does a Hunter Valley flight cost" at bounding box center [146, 205] width 111 height 9
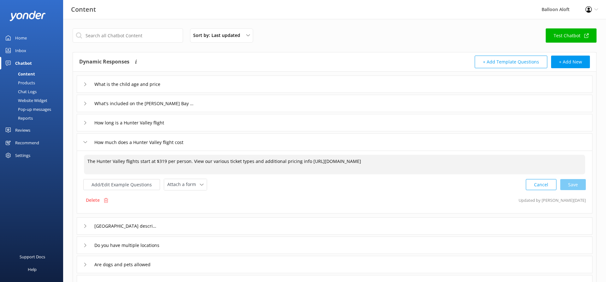
drag, startPoint x: 165, startPoint y: 162, endPoint x: 157, endPoint y: 164, distance: 8.1
click at [157, 164] on textarea "The Hunter Valley flights start at $319 per person. View our various ticket typ…" at bounding box center [334, 165] width 501 height 20
drag, startPoint x: 304, startPoint y: 163, endPoint x: 191, endPoint y: 163, distance: 112.7
click at [191, 163] on textarea "The Hunter Valley flights start at $299 per person. View our various ticket typ…" at bounding box center [334, 165] width 501 height 20
click at [137, 162] on textarea "The Hunter Valley flights start at $299 per person. Find a Flight Package optio…" at bounding box center [334, 165] width 501 height 20
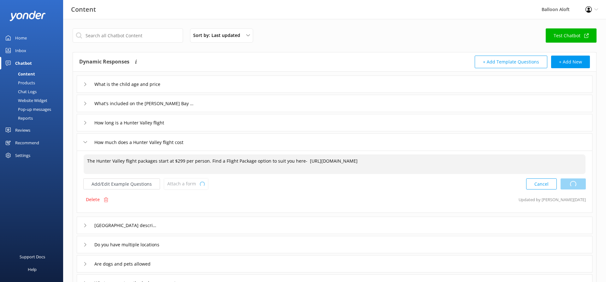
click at [576, 183] on div "Cancel Loading.." at bounding box center [556, 184] width 60 height 12
type textarea "The Hunter Valley flight packages start at $299 per person. Find a Flight Packa…"
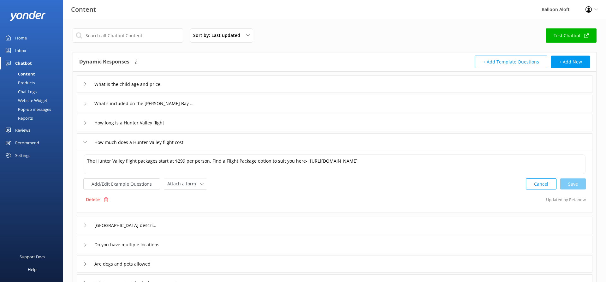
click at [199, 222] on div "[GEOGRAPHIC_DATA] description" at bounding box center [335, 224] width 516 height 17
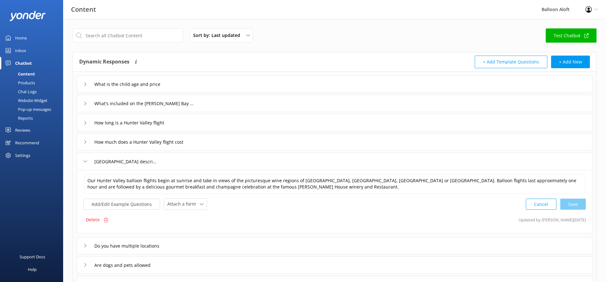
scroll to position [32, 0]
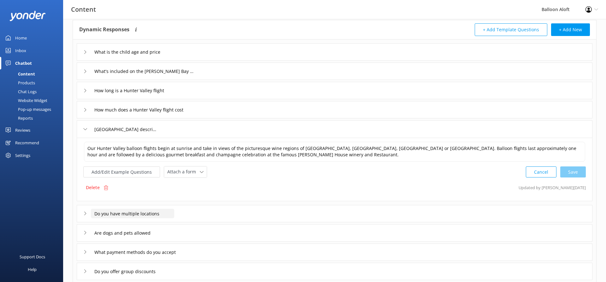
click at [139, 214] on input "Do you have multiple locations" at bounding box center [132, 213] width 83 height 9
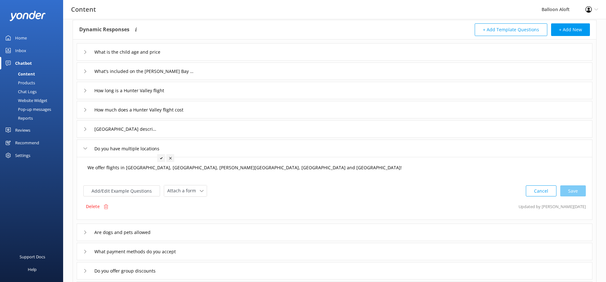
click at [86, 167] on textarea "We offer flights in [GEOGRAPHIC_DATA], [GEOGRAPHIC_DATA], [PERSON_NAME][GEOGRAP…" at bounding box center [334, 171] width 501 height 20
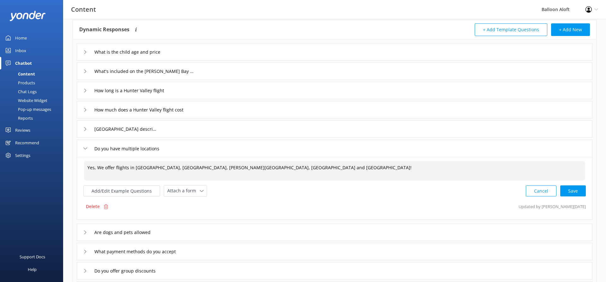
click at [275, 168] on textarea "Yes, We offer flights in [GEOGRAPHIC_DATA], [GEOGRAPHIC_DATA], [PERSON_NAME][GE…" at bounding box center [334, 171] width 501 height 20
click at [99, 169] on textarea "Yes, We offer flights in [GEOGRAPHIC_DATA], [GEOGRAPHIC_DATA], [PERSON_NAME][GE…" at bounding box center [334, 171] width 501 height 20
click at [129, 168] on textarea "Yes,eWe offer flights in [GEOGRAPHIC_DATA], [GEOGRAPHIC_DATA], [PERSON_NAME][GE…" at bounding box center [334, 171] width 501 height 20
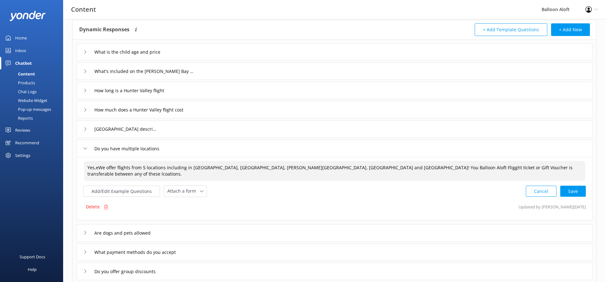
click at [186, 169] on textarea "Yes,eWe offer flights from 5 locations including in [GEOGRAPHIC_DATA], [GEOGRAP…" at bounding box center [334, 171] width 501 height 20
click at [98, 168] on textarea "Yes,eWe offer flights from 5 locations including [GEOGRAPHIC_DATA], [GEOGRAPHIC…" at bounding box center [334, 171] width 501 height 20
click at [101, 168] on textarea "Yes,eWe offer flights from 5 locations including [GEOGRAPHIC_DATA], [GEOGRAPHIC…" at bounding box center [334, 171] width 501 height 20
click at [189, 167] on textarea "Yes, we offer flights from 5 locations including [GEOGRAPHIC_DATA], [GEOGRAPHIC…" at bounding box center [334, 171] width 501 height 20
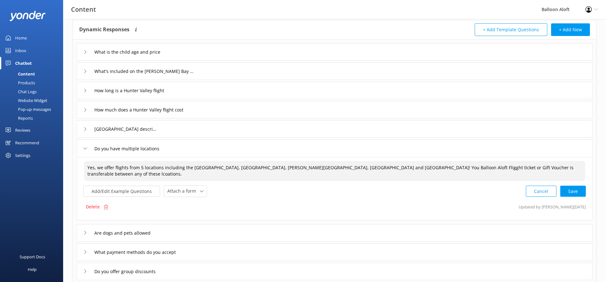
click at [225, 176] on textarea "Yes, we offer flights from 5 locations including the [GEOGRAPHIC_DATA], [GEOGRA…" at bounding box center [334, 171] width 501 height 20
click at [161, 168] on textarea "Yes, we offer flights from 5 locations including the [GEOGRAPHIC_DATA], [GEOGRA…" at bounding box center [334, 171] width 501 height 20
click at [162, 169] on textarea "Yes, we offer flights from 5 locations including the [GEOGRAPHIC_DATA], [GEOGRA…" at bounding box center [334, 171] width 501 height 20
click at [221, 175] on textarea "Yes, we offer flights from 5 locations, including the [GEOGRAPHIC_DATA], [GEOGR…" at bounding box center [334, 171] width 501 height 20
click at [248, 167] on textarea "Yes, we offer flights from 5 locations, including the [GEOGRAPHIC_DATA], [GEOGR…" at bounding box center [334, 171] width 501 height 20
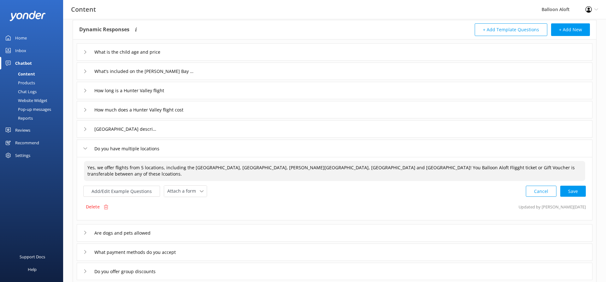
click at [248, 167] on textarea "Yes, we offer flights from 5 locations, including the [GEOGRAPHIC_DATA], [GEOGR…" at bounding box center [334, 171] width 501 height 20
click at [323, 170] on textarea "Yes, we offer flights from 5 locations, including the [GEOGRAPHIC_DATA], [GEOGR…" at bounding box center [334, 171] width 501 height 20
click at [363, 167] on textarea "Yes, we offer flights from 5 locations, including the [GEOGRAPHIC_DATA], [GEOGR…" at bounding box center [334, 171] width 501 height 20
click at [497, 166] on textarea "Yes, we offer flights from 5 locations, including the [GEOGRAPHIC_DATA], [GEOGR…" at bounding box center [334, 171] width 501 height 20
click at [537, 167] on textarea "Yes, we offer flights from 5 locations, including the [GEOGRAPHIC_DATA], [GEOGR…" at bounding box center [334, 171] width 501 height 20
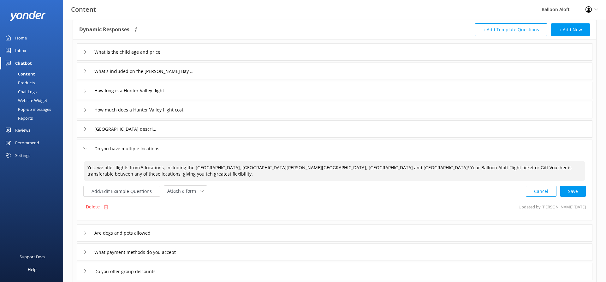
click at [534, 167] on textarea "Yes, we offer flights from 5 locations, including the [GEOGRAPHIC_DATA], [GEOGR…" at bounding box center [334, 171] width 501 height 20
click at [576, 193] on div "Cancel Loading.." at bounding box center [556, 191] width 60 height 12
click at [415, 167] on textarea "Yes, we offer flights from 5 locations, including the [GEOGRAPHIC_DATA], [GEOGR…" at bounding box center [335, 171] width 502 height 20
click at [358, 167] on textarea "Yes, we offer flights from 5 locations, including the [GEOGRAPHIC_DATA], [GEOGR…" at bounding box center [335, 171] width 502 height 20
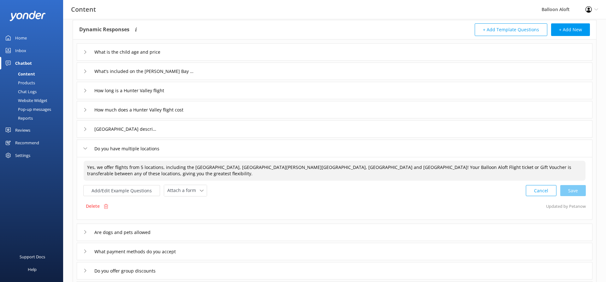
click at [358, 167] on textarea "Yes, we offer flights from 5 locations, including the [GEOGRAPHIC_DATA], [GEOGR…" at bounding box center [335, 171] width 502 height 20
type textarea "Yes, we offer flights from 5 locations, including the [GEOGRAPHIC_DATA], [GEOGR…"
click at [572, 188] on div "Cancel Save" at bounding box center [556, 191] width 60 height 12
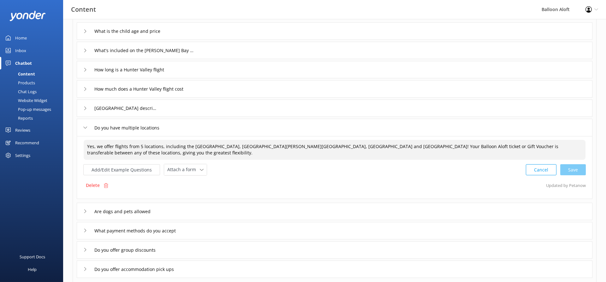
scroll to position [64, 0]
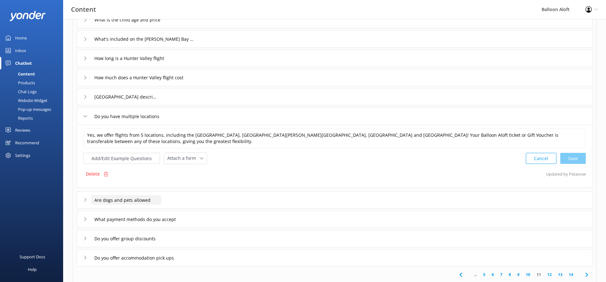
click at [153, 197] on input "Are dogs and pets allowed" at bounding box center [126, 199] width 71 height 9
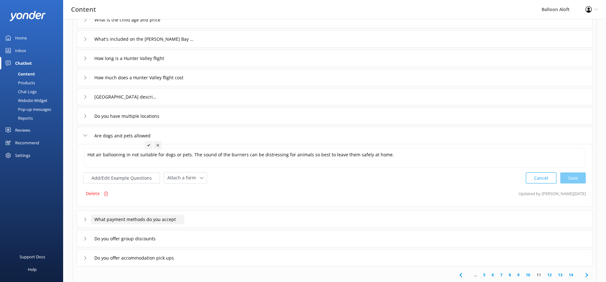
click at [181, 221] on input "What payment methods do you accept" at bounding box center [137, 219] width 93 height 9
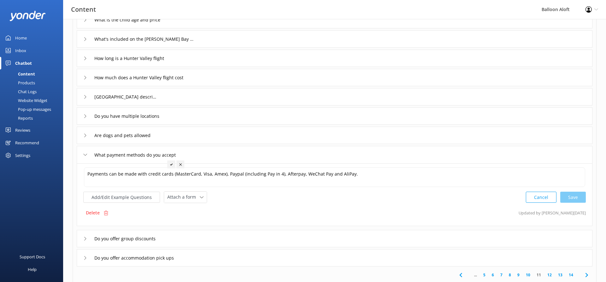
click at [171, 239] on div "Do you offer group discounts" at bounding box center [335, 238] width 516 height 17
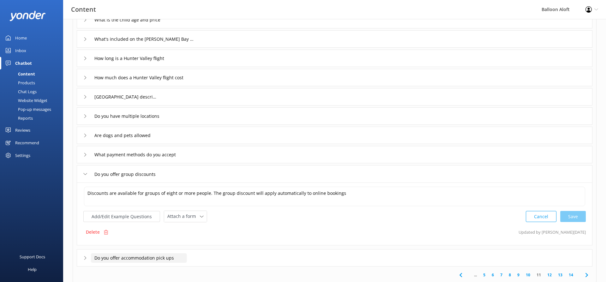
click at [184, 256] on input "Do you offer accommodation pick ups" at bounding box center [139, 257] width 96 height 9
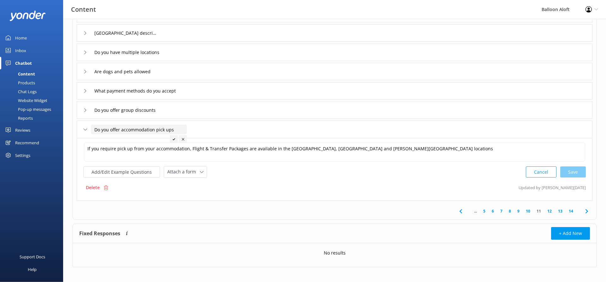
scroll to position [129, 0]
click at [550, 210] on link "12" at bounding box center [549, 210] width 11 height 6
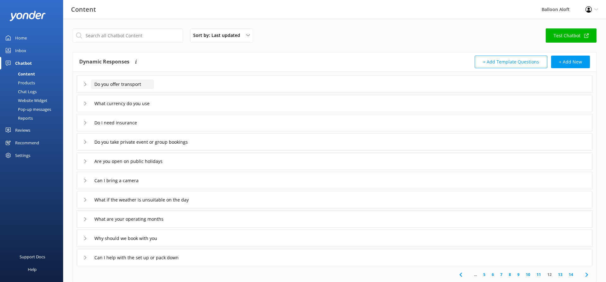
click at [107, 85] on input "Do you offer transport" at bounding box center [122, 84] width 63 height 9
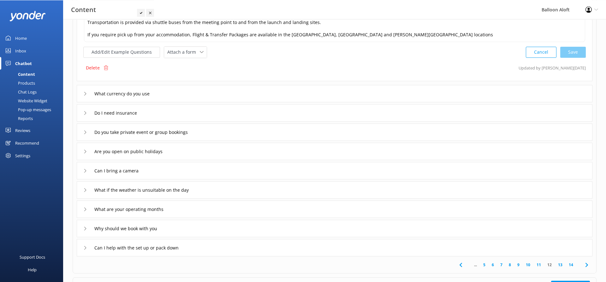
scroll to position [97, 0]
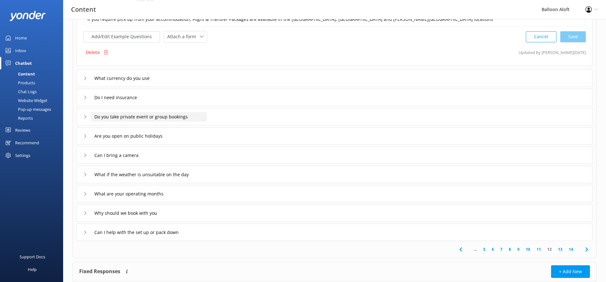
click at [114, 118] on input "Do you take private event or group bookings" at bounding box center [149, 116] width 116 height 9
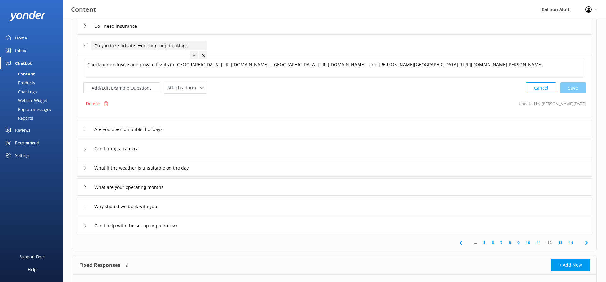
scroll to position [25, 0]
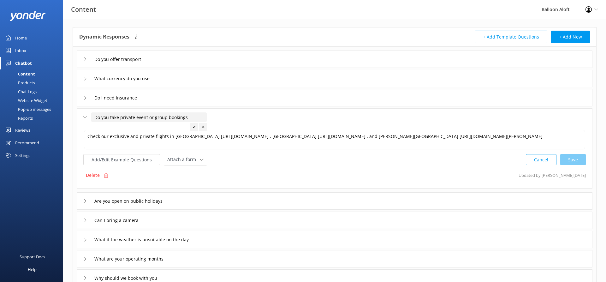
drag, startPoint x: 193, startPoint y: 116, endPoint x: 73, endPoint y: 115, distance: 120.2
click at [91, 115] on input "Do you take private event or group bookings" at bounding box center [149, 116] width 116 height 9
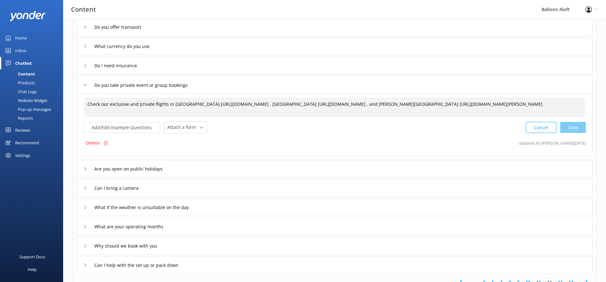
drag, startPoint x: 214, startPoint y: 108, endPoint x: 65, endPoint y: 101, distance: 149.7
click at [84, 101] on textarea "Check our exclusive and private flights in [GEOGRAPHIC_DATA] [URL][DOMAIN_NAME]…" at bounding box center [334, 108] width 501 height 20
click at [224, 111] on textarea "Check our exclusive and private flights in [GEOGRAPHIC_DATA] [URL][DOMAIN_NAME]…" at bounding box center [334, 108] width 501 height 20
drag, startPoint x: 151, startPoint y: 103, endPoint x: 110, endPoint y: 101, distance: 41.4
click at [110, 101] on textarea "Check our exclusive and private flights in [GEOGRAPHIC_DATA] [URL][DOMAIN_NAME]…" at bounding box center [334, 108] width 501 height 20
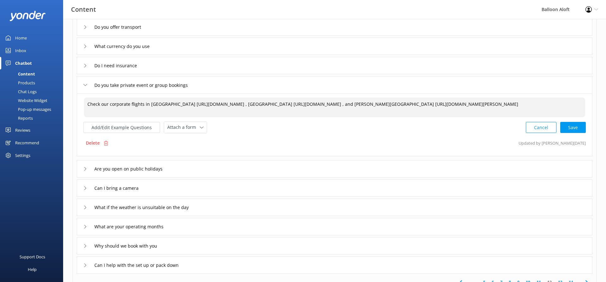
drag, startPoint x: 155, startPoint y: 104, endPoint x: 175, endPoint y: 109, distance: 20.4
click at [175, 109] on textarea "Check our corporate flights in [GEOGRAPHIC_DATA] [URL][DOMAIN_NAME] , [GEOGRAPH…" at bounding box center [334, 108] width 501 height 20
paste textarea "[URL][DOMAIN_NAME]"
click at [244, 108] on textarea "Check our corporate flights inhttps://[DOMAIN_NAME][URL]" at bounding box center [334, 108] width 501 height 20
click at [147, 102] on textarea "Check our corporate flights inhttps://[DOMAIN_NAME][URL]" at bounding box center [334, 108] width 501 height 20
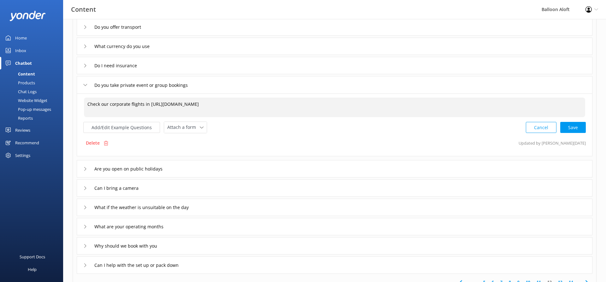
scroll to position [25, 0]
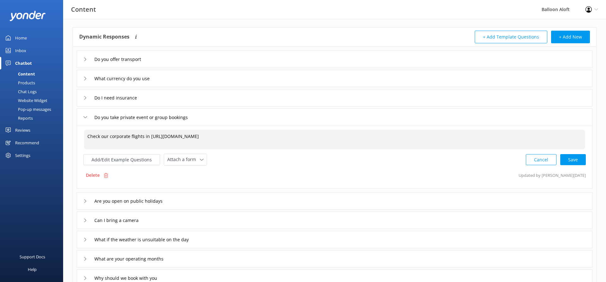
click at [86, 137] on textarea "Check our corporate flights in [URL][DOMAIN_NAME]" at bounding box center [334, 140] width 501 height 20
click at [132, 137] on textarea "Yes, we do. You can Check our corporate flights in [URL][DOMAIN_NAME]" at bounding box center [334, 140] width 501 height 20
click at [187, 135] on textarea "Yes, we do. You can check our corporate flights in [URL][DOMAIN_NAME]" at bounding box center [334, 140] width 501 height 20
drag, startPoint x: 577, startPoint y: 161, endPoint x: 472, endPoint y: 119, distance: 113.0
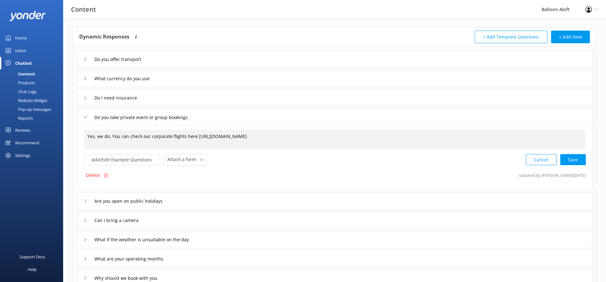
click at [578, 160] on div "Cancel Save" at bounding box center [556, 160] width 60 height 12
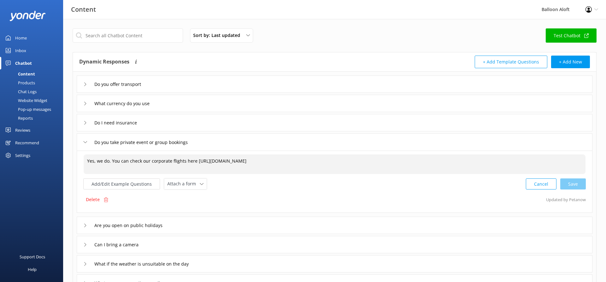
type textarea "Yes, we do. You can check our corporate flights here [URL][DOMAIN_NAME]"
click at [117, 36] on input "text" at bounding box center [128, 35] width 110 height 14
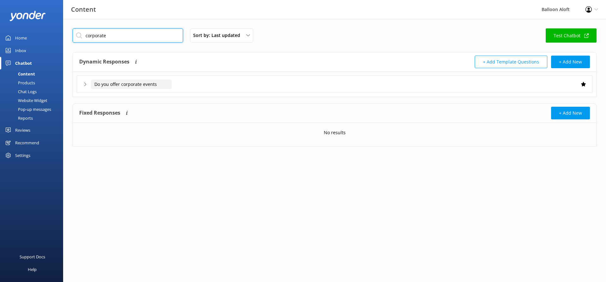
type input "corporate"
click at [123, 86] on input "Do you offer corporate events" at bounding box center [131, 84] width 81 height 9
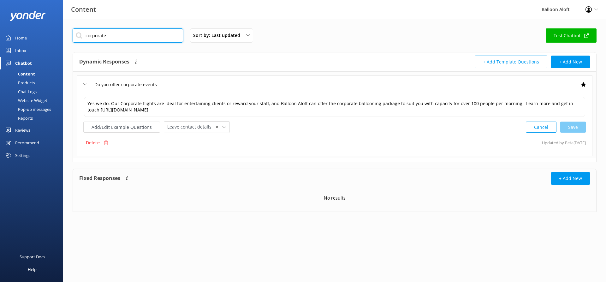
drag, startPoint x: 140, startPoint y: 38, endPoint x: 59, endPoint y: 38, distance: 80.8
click at [73, 38] on input "corporate" at bounding box center [128, 35] width 110 height 14
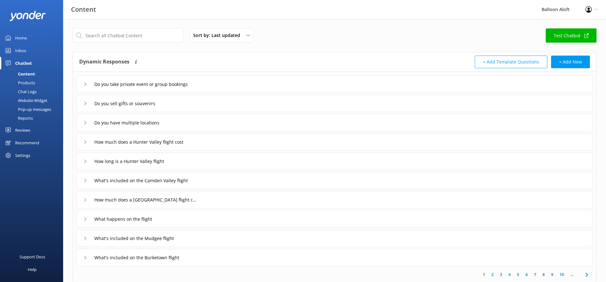
click at [214, 222] on div "What happens on the flight" at bounding box center [335, 218] width 516 height 17
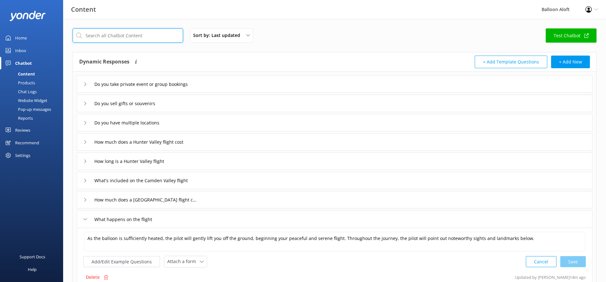
click at [102, 35] on input "text" at bounding box center [128, 35] width 110 height 14
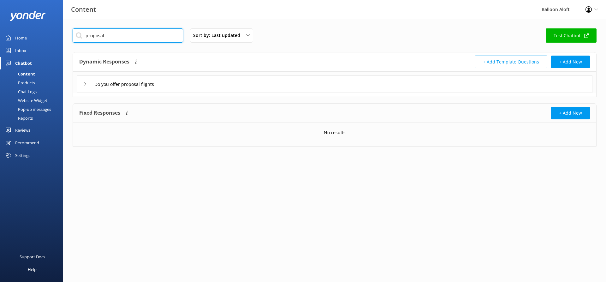
type input "proposal"
click at [86, 84] on icon at bounding box center [85, 84] width 4 height 4
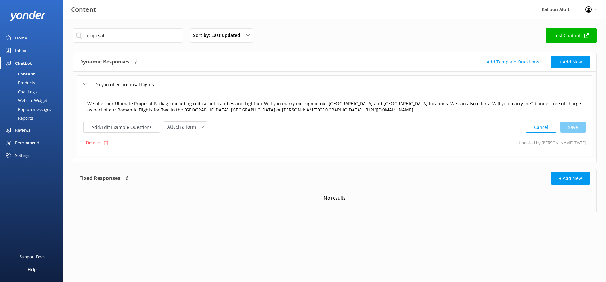
click at [169, 105] on textarea "We offer our Ultimate Proposal Package including red carpet, candles and Light …" at bounding box center [334, 107] width 501 height 20
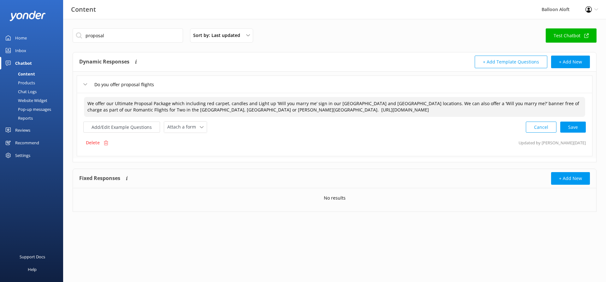
drag, startPoint x: 202, startPoint y: 106, endPoint x: 196, endPoint y: 106, distance: 5.7
click at [196, 106] on textarea "We offer our Ultimate Proposal Package which including red carpet, candles and …" at bounding box center [334, 107] width 501 height 20
click at [407, 106] on textarea "We offer our Ultimate Proposal Package which includes red carpet, candles and L…" at bounding box center [334, 107] width 501 height 20
click at [324, 105] on textarea "We offer our Ultimate Proposal Package which includes red carpet, candles and L…" at bounding box center [334, 107] width 501 height 20
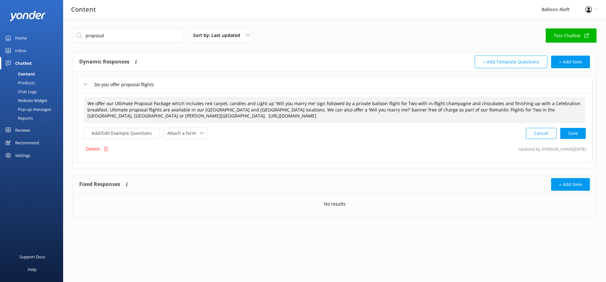
drag, startPoint x: 225, startPoint y: 115, endPoint x: 80, endPoint y: 117, distance: 144.9
click at [84, 117] on textarea "We offer our Ultimate Proposal Package which includes red carpet, candles and L…" at bounding box center [334, 110] width 501 height 26
click at [88, 103] on textarea "We offer our Ultimate Proposal Package which includes red carpet, candles and L…" at bounding box center [334, 110] width 501 height 26
click at [315, 105] on textarea "Yes, we offer our Ultimate Proposal Package which includes red carpet, candles …" at bounding box center [334, 110] width 501 height 26
click at [411, 102] on textarea "Yes, we offer our Ultimate Proposal Package which includes red carpet, candles …" at bounding box center [334, 110] width 501 height 26
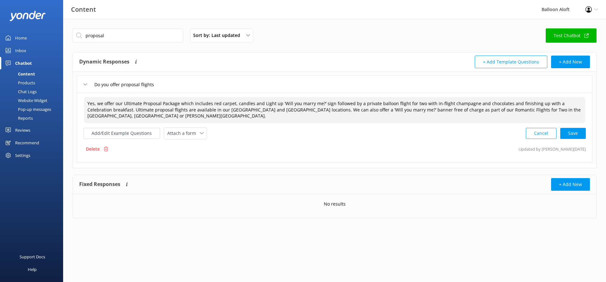
click at [473, 103] on textarea "Yes, we offer our Ultimate Proposal Package which includes red carpet, candles …" at bounding box center [334, 110] width 501 height 26
click at [494, 104] on textarea "Yes, we offer our Ultimate Proposal Package which includes red carpet, candles …" at bounding box center [334, 110] width 501 height 26
click at [168, 109] on textarea "Yes, we offer our Ultimate Proposal Package which includes red carpet, candles …" at bounding box center [334, 110] width 501 height 26
drag, startPoint x: 395, startPoint y: 109, endPoint x: 400, endPoint y: 119, distance: 10.7
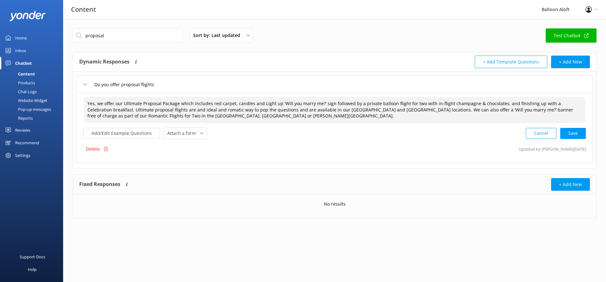
click at [400, 119] on textarea "Yes, we offer our Ultimate Proposal Package which includes red carpet, candles …" at bounding box center [334, 110] width 501 height 26
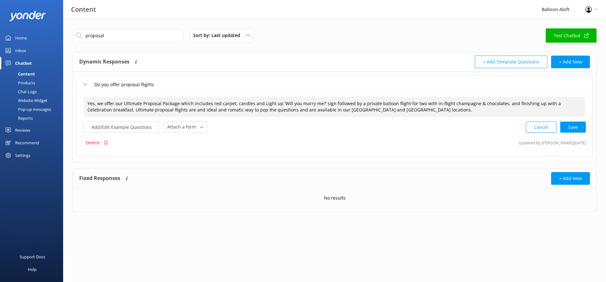
paste textarea "ideal and romantic way to pop the question"
click at [575, 127] on div "Cancel Save" at bounding box center [556, 127] width 60 height 12
drag, startPoint x: 397, startPoint y: 112, endPoint x: 3, endPoint y: 98, distance: 394.1
click at [84, 98] on textarea "Yes, we offer our Ultimate Proposal Package which includes red carpet, candles …" at bounding box center [335, 107] width 502 height 20
type textarea "Yes, we offer our Ultimate Proposal Package which includes red carpet, candles …"
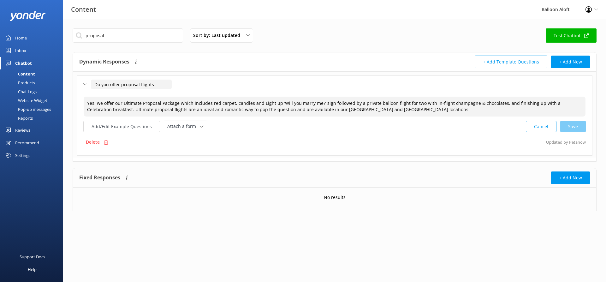
click at [170, 84] on input "Do you offer proposal flights" at bounding box center [131, 84] width 81 height 9
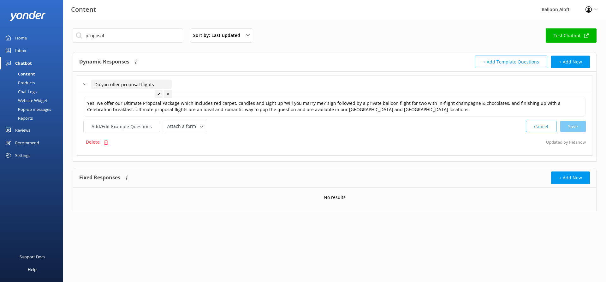
drag, startPoint x: 166, startPoint y: 84, endPoint x: 77, endPoint y: 79, distance: 89.1
click at [91, 80] on input "Do you offer proposal flights" at bounding box center [131, 84] width 81 height 9
drag, startPoint x: 121, startPoint y: 37, endPoint x: 84, endPoint y: 36, distance: 37.6
click at [84, 36] on input "proposal" at bounding box center [128, 35] width 110 height 14
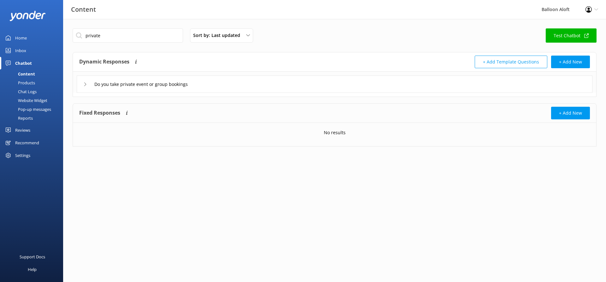
click at [85, 84] on icon at bounding box center [85, 84] width 4 height 4
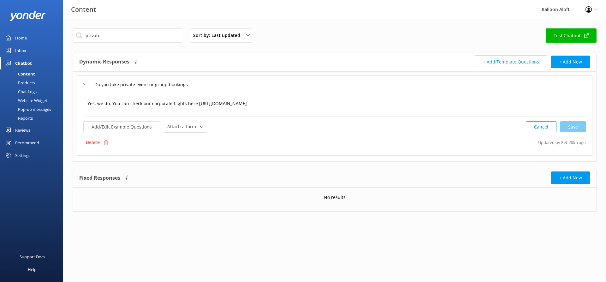
click at [160, 245] on html "Content Balloon Aloft Profile Settings Logout Home Inbox Chatbot Content Produc…" at bounding box center [303, 141] width 606 height 282
click at [96, 38] on input "private" at bounding box center [128, 35] width 110 height 14
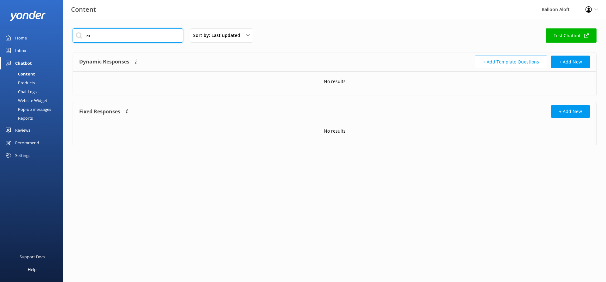
type input "e"
type input "for two"
drag, startPoint x: 106, startPoint y: 35, endPoint x: 84, endPoint y: 37, distance: 21.5
click at [84, 37] on input "for two" at bounding box center [128, 35] width 110 height 14
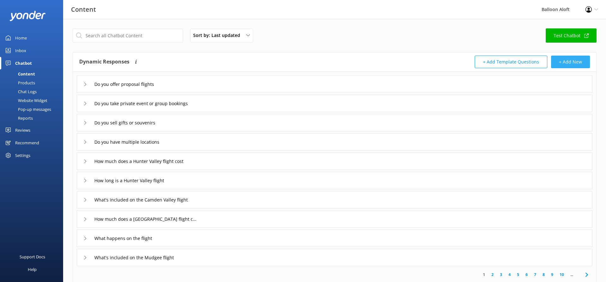
click at [581, 60] on button "+ Add New" at bounding box center [570, 62] width 39 height 13
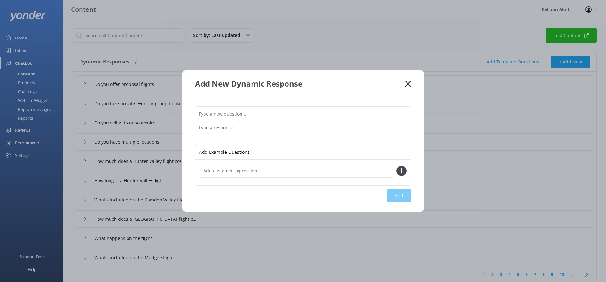
click at [247, 131] on textarea at bounding box center [303, 131] width 216 height 20
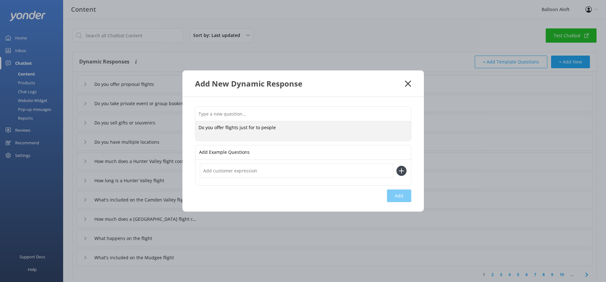
click at [294, 130] on textarea "Do you offer flights just for to people" at bounding box center [303, 131] width 216 height 20
click at [256, 127] on textarea "Do you offer flights just for to people" at bounding box center [303, 131] width 216 height 20
type textarea "Do you offer flights just for two people"
click at [314, 200] on div "Do you offer flights just for two people Do you offer flights just for two peop…" at bounding box center [302, 154] width 241 height 115
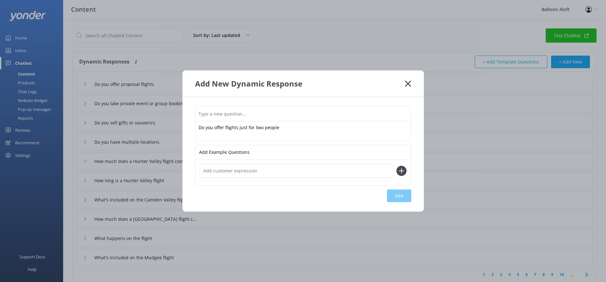
click at [397, 193] on div "Do you offer flights just for two people Do you offer flights just for two peop…" at bounding box center [302, 154] width 241 height 115
click at [267, 167] on input "text" at bounding box center [296, 170] width 193 height 14
type input "v"
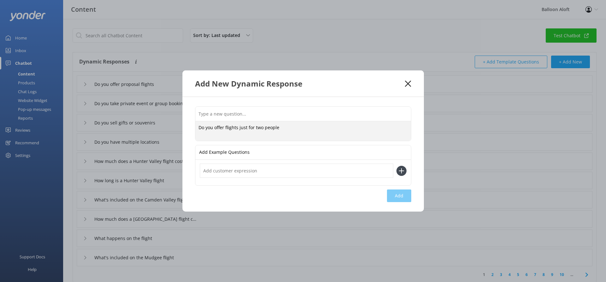
drag, startPoint x: 293, startPoint y: 126, endPoint x: 185, endPoint y: 130, distance: 108.3
click at [195, 130] on textarea "Do you offer flights just for two people" at bounding box center [303, 131] width 216 height 20
click at [408, 197] on div "Do you offer flights just for two people Do you offer flights just for two peop…" at bounding box center [302, 154] width 241 height 115
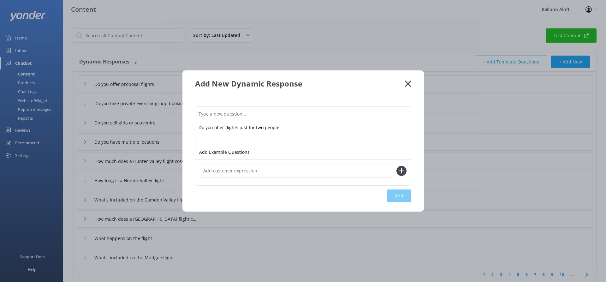
click at [408, 193] on div "Do you offer flights just for two people Do you offer flights just for two peop…" at bounding box center [302, 154] width 241 height 115
click at [406, 80] on div "Add New Dynamic Response" at bounding box center [302, 83] width 241 height 26
click at [407, 83] on use at bounding box center [408, 83] width 6 height 6
